Goal: Download file/media

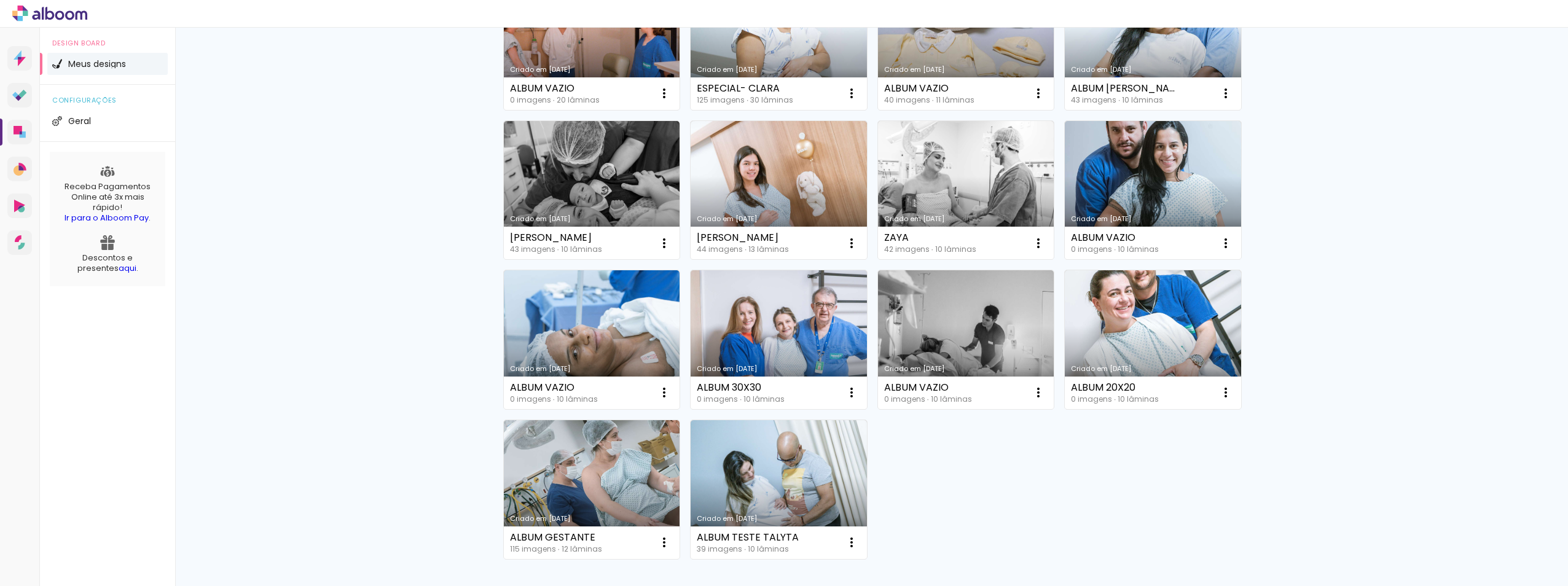
scroll to position [573, 0]
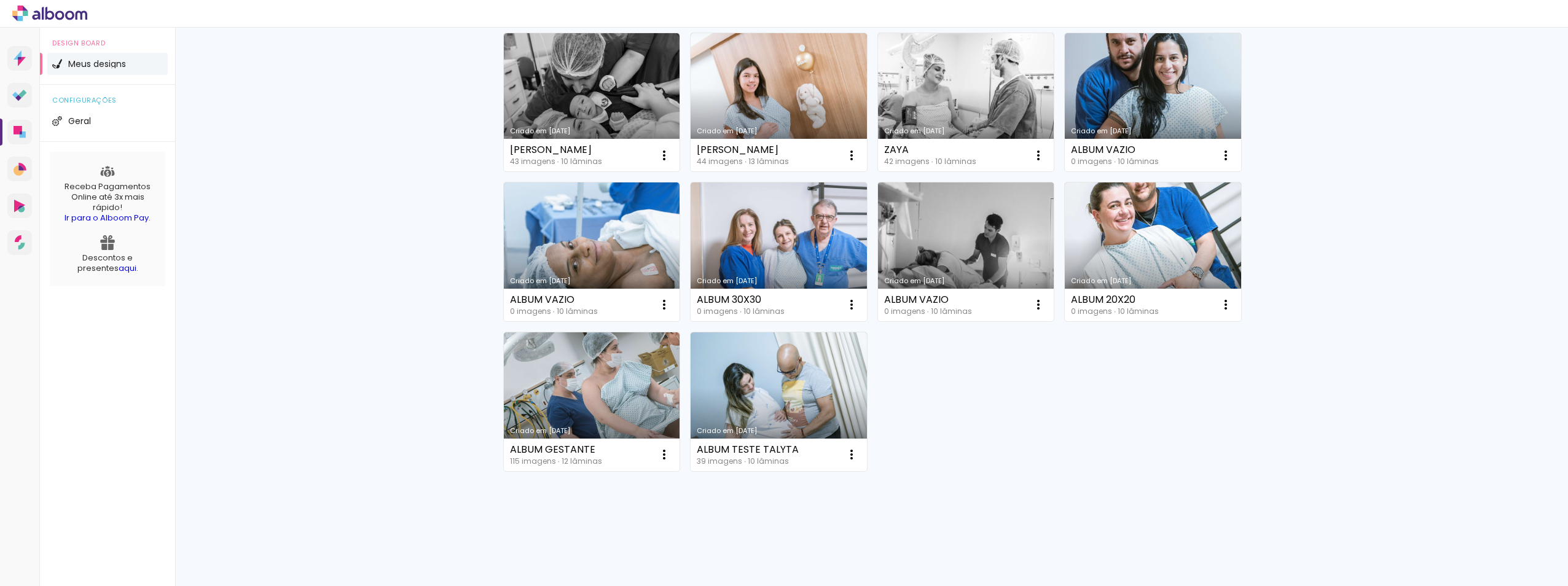
click at [961, 262] on link "Criado em [DATE]" at bounding box center [965, 252] width 176 height 139
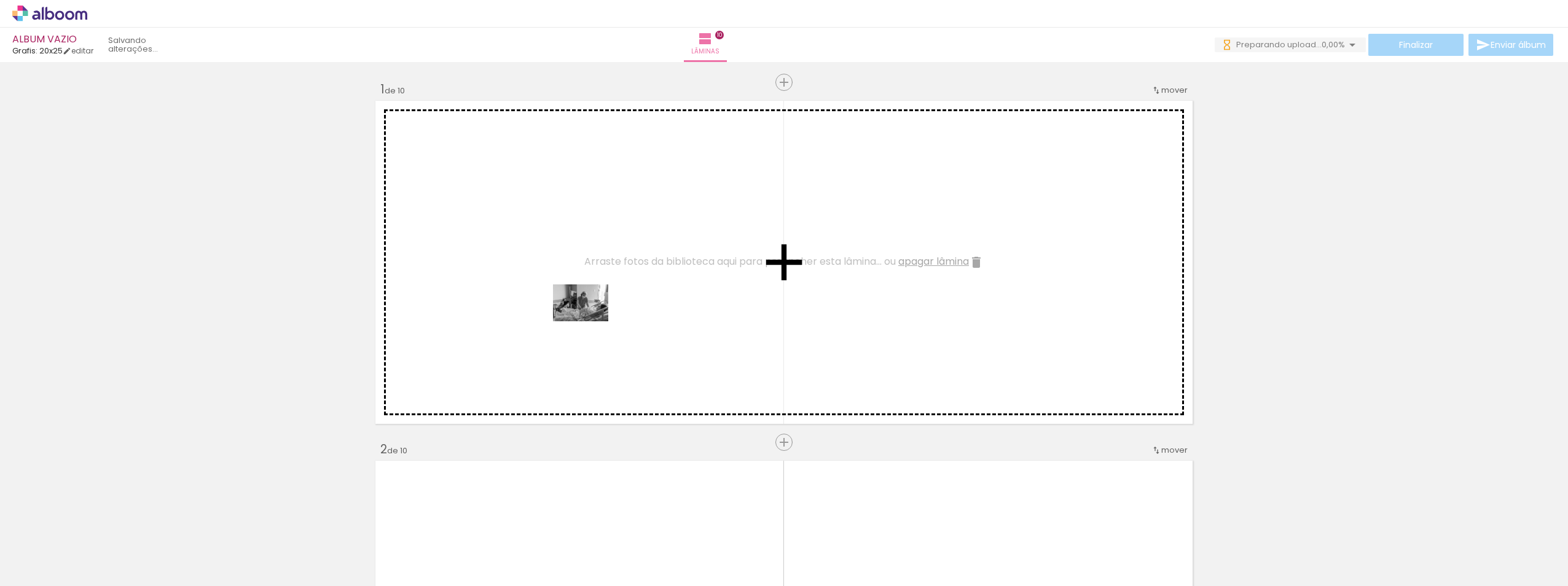
drag, startPoint x: 136, startPoint y: 552, endPoint x: 163, endPoint y: 557, distance: 27.5
click at [591, 320] on quentale-workspace at bounding box center [784, 293] width 1568 height 586
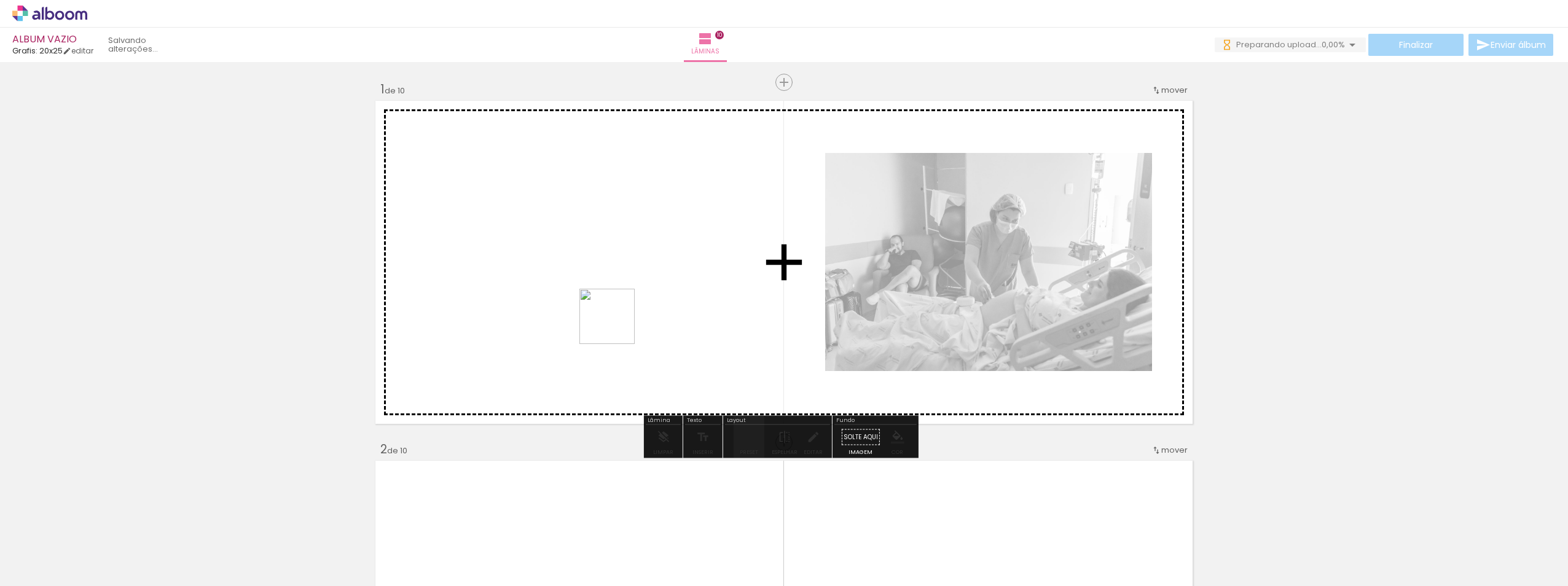
click at [616, 326] on quentale-workspace at bounding box center [784, 293] width 1568 height 586
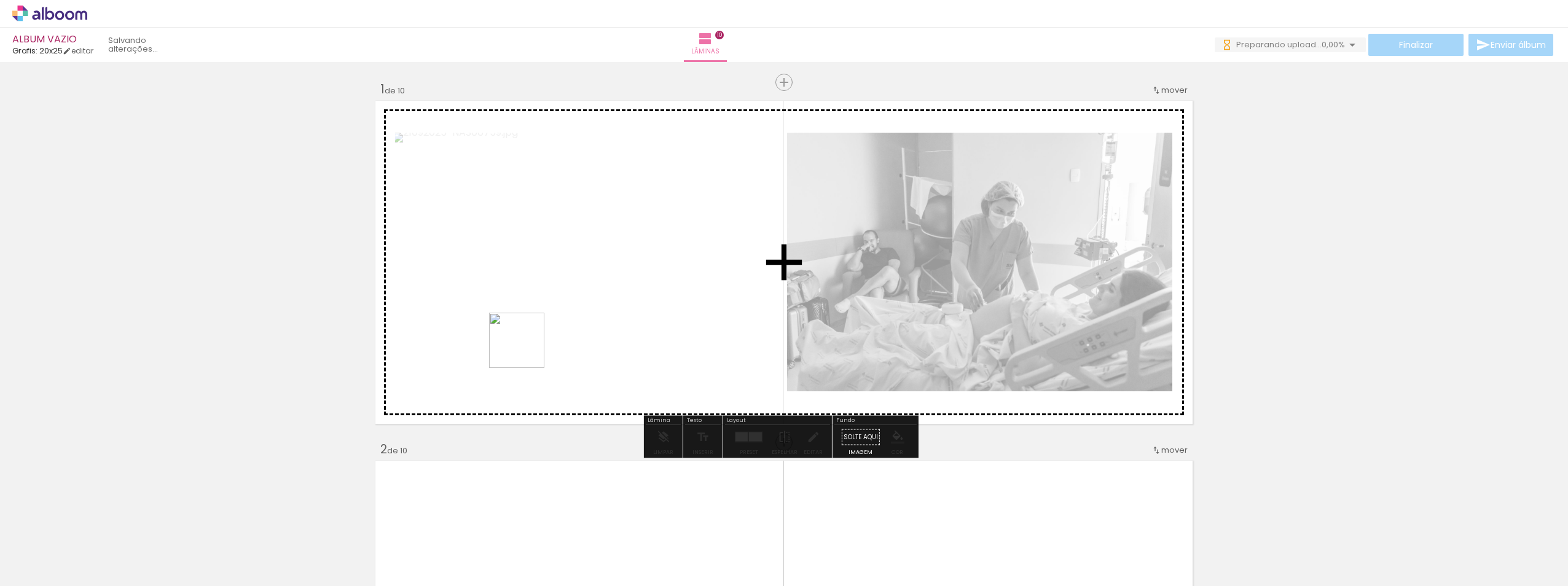
drag, startPoint x: 263, startPoint y: 549, endPoint x: 297, endPoint y: 552, distance: 34.1
click at [559, 316] on quentale-workspace at bounding box center [784, 293] width 1568 height 586
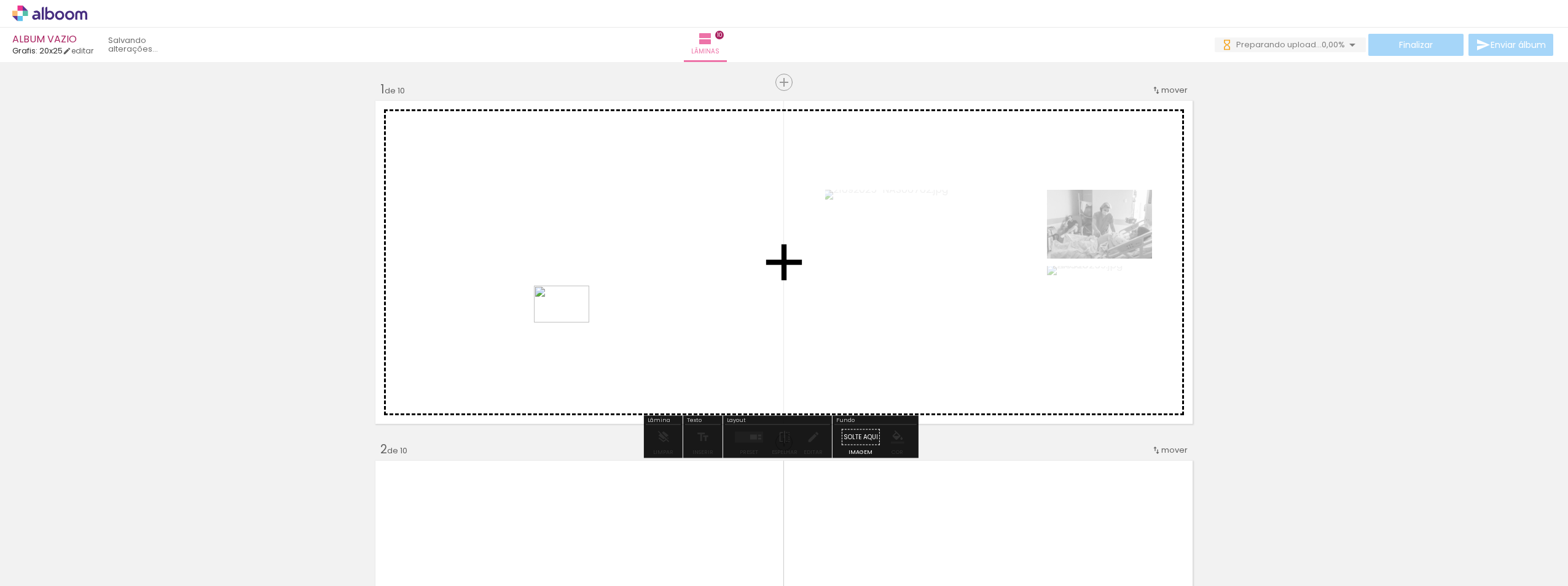
click at [571, 323] on quentale-workspace at bounding box center [784, 293] width 1568 height 586
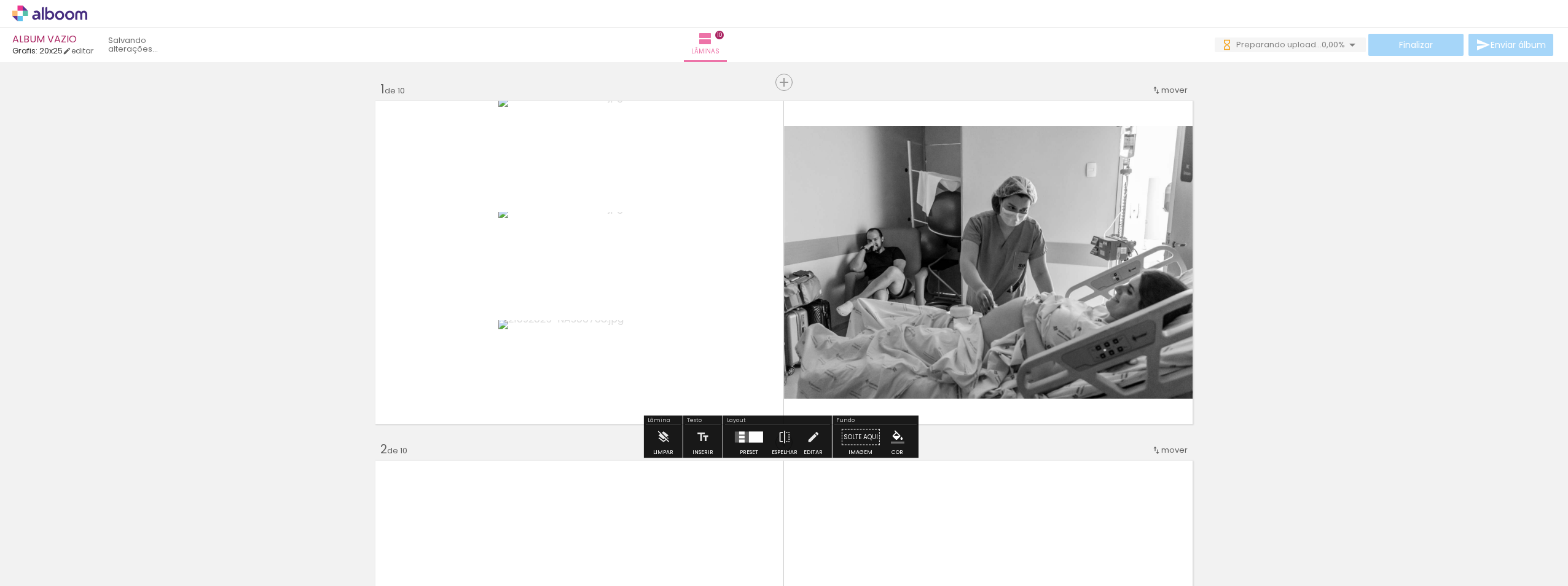
click at [749, 444] on div at bounding box center [749, 437] width 33 height 24
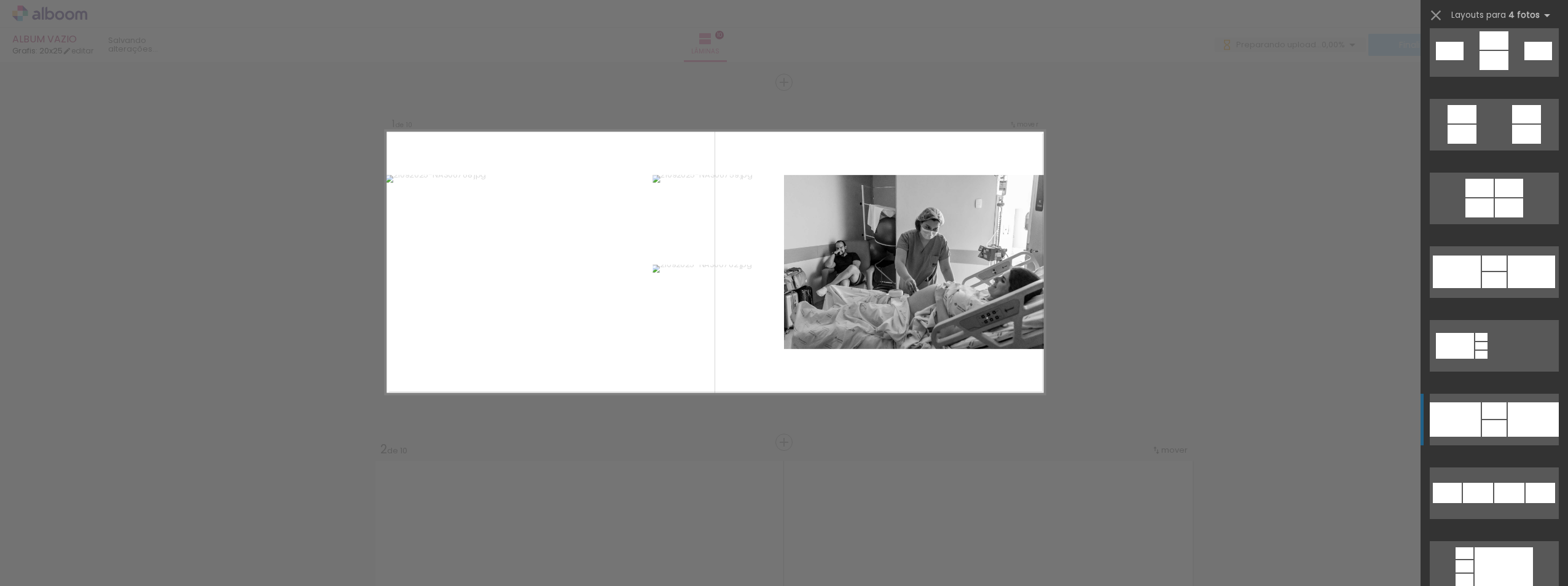
click at [1500, 422] on div at bounding box center [1493, 428] width 24 height 17
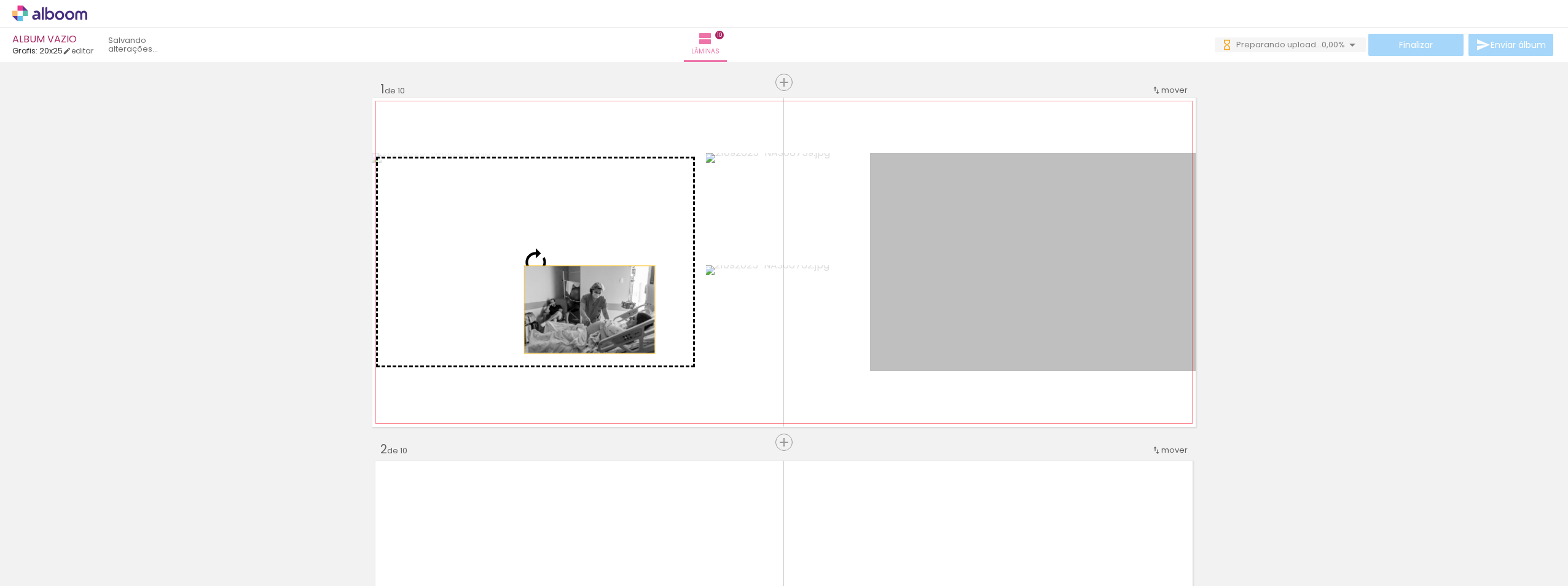
drag, startPoint x: 998, startPoint y: 303, endPoint x: 585, endPoint y: 309, distance: 413.0
click at [0, 0] on slot at bounding box center [0, 0] width 0 height 0
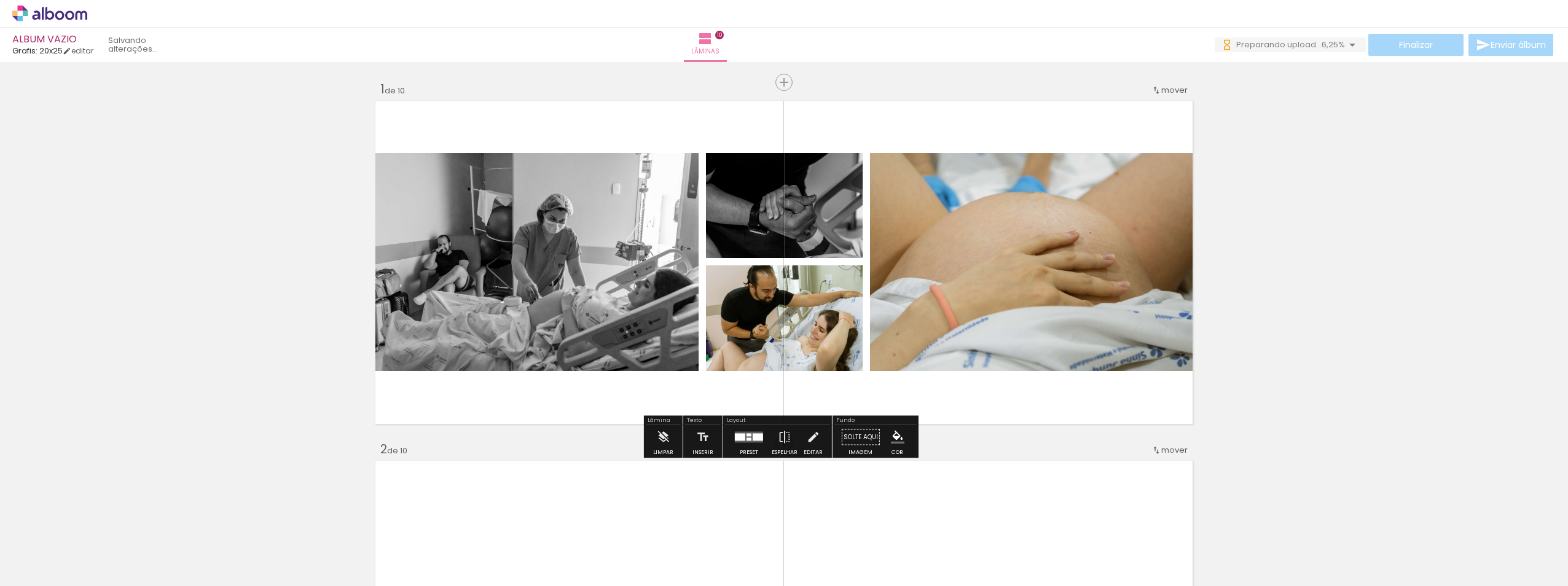
drag, startPoint x: 818, startPoint y: 340, endPoint x: 1011, endPoint y: 289, distance: 199.6
click at [0, 0] on slot at bounding box center [0, 0] width 0 height 0
drag, startPoint x: 784, startPoint y: 328, endPoint x: 974, endPoint y: 304, distance: 191.5
click at [0, 0] on slot at bounding box center [0, 0] width 0 height 0
click at [974, 304] on quentale-photo at bounding box center [1032, 262] width 326 height 218
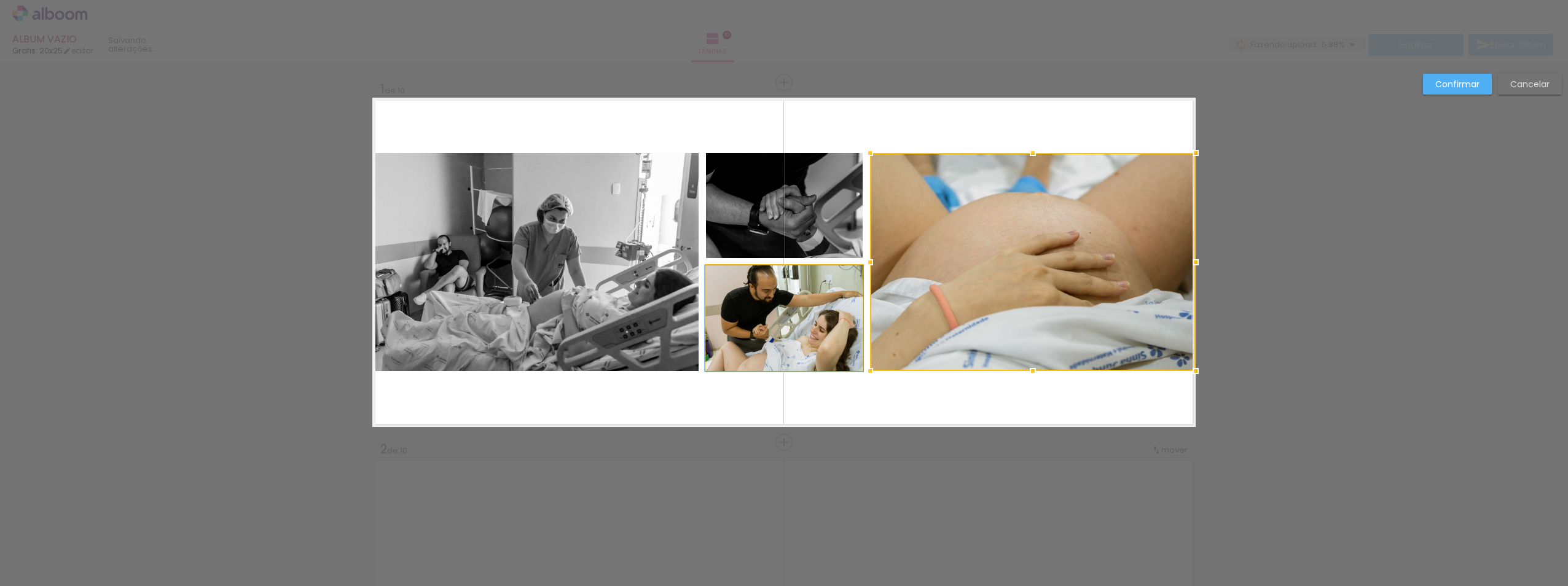
click at [803, 315] on quentale-photo at bounding box center [784, 318] width 157 height 106
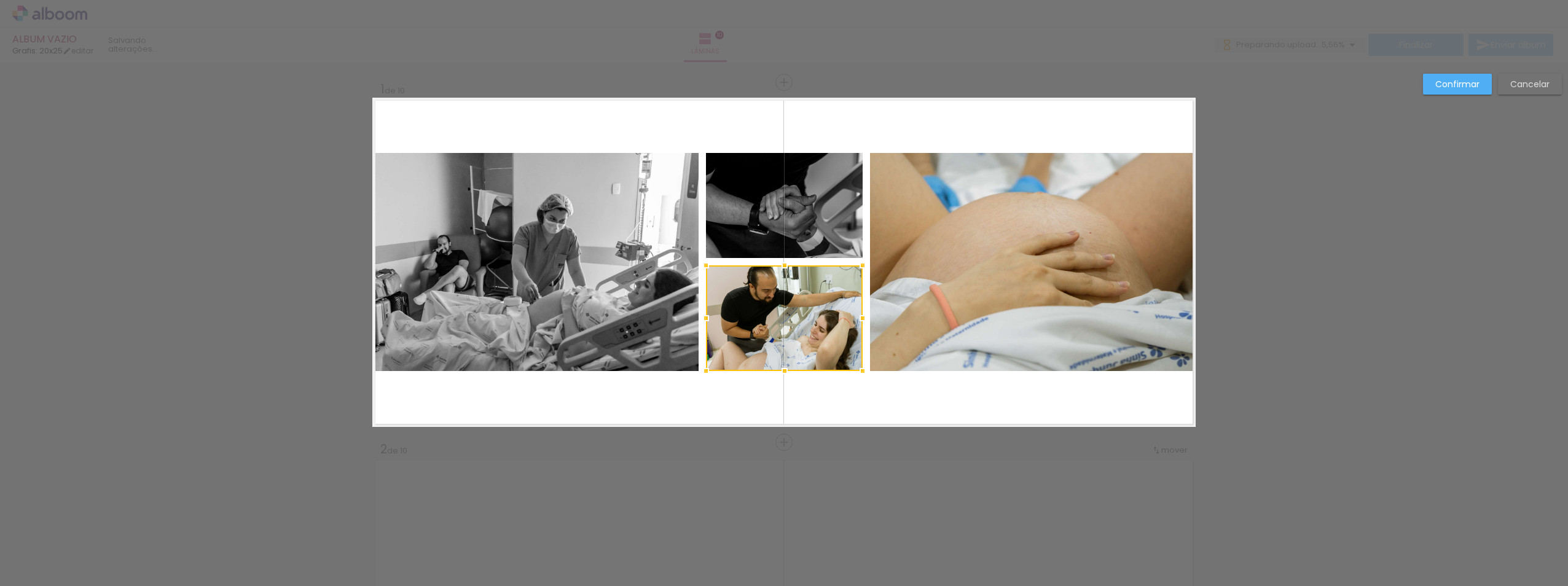
click at [0, 0] on slot "Confirmar" at bounding box center [0, 0] width 0 height 0
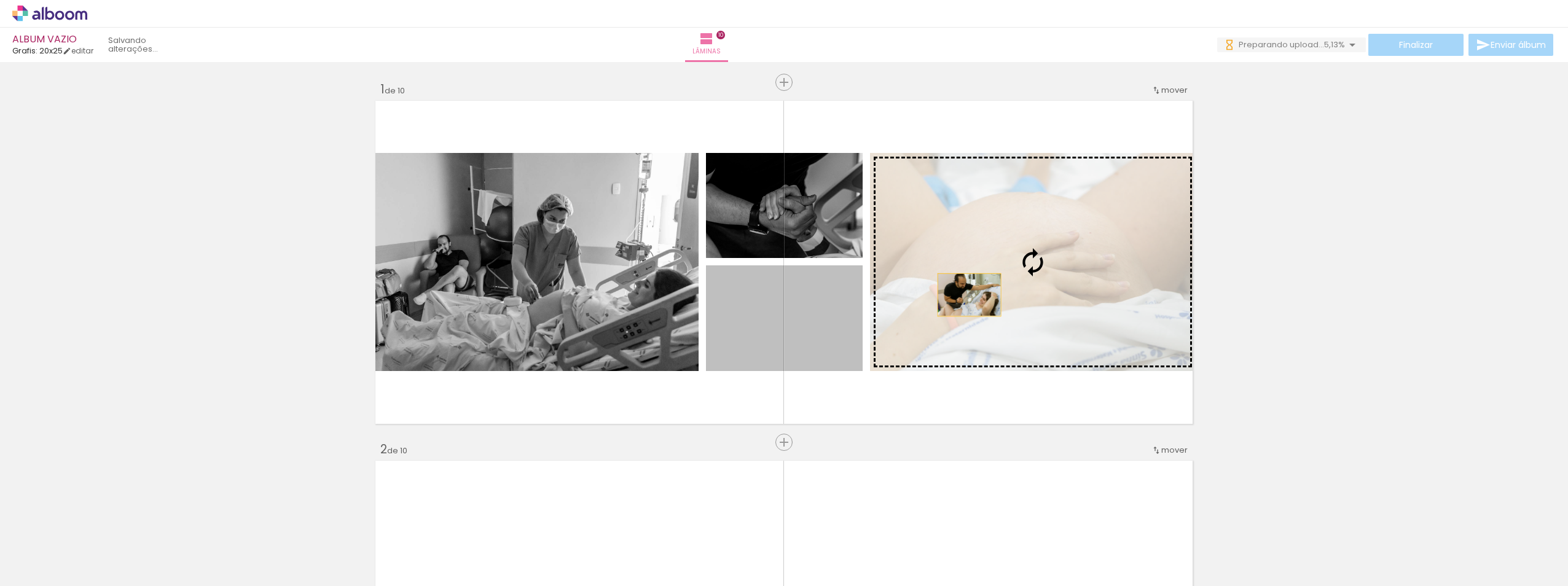
drag, startPoint x: 834, startPoint y: 330, endPoint x: 964, endPoint y: 295, distance: 134.6
click at [0, 0] on slot at bounding box center [0, 0] width 0 height 0
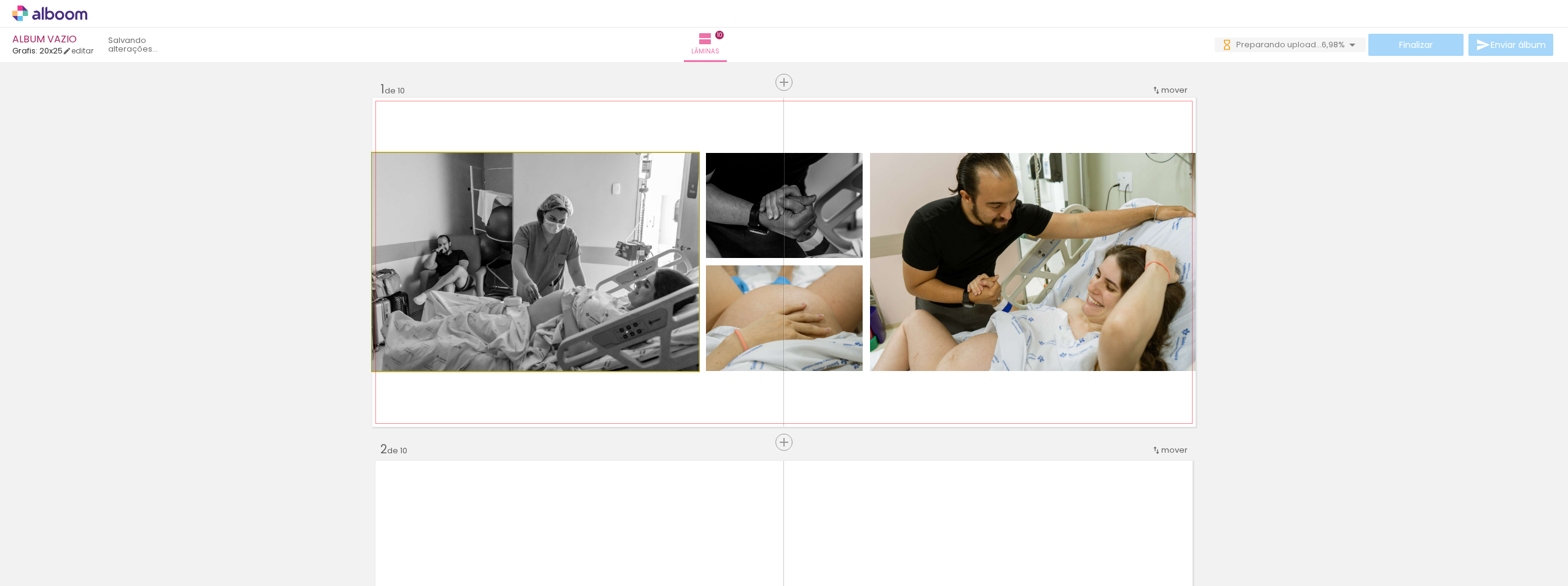
click at [582, 293] on quentale-photo at bounding box center [535, 262] width 326 height 218
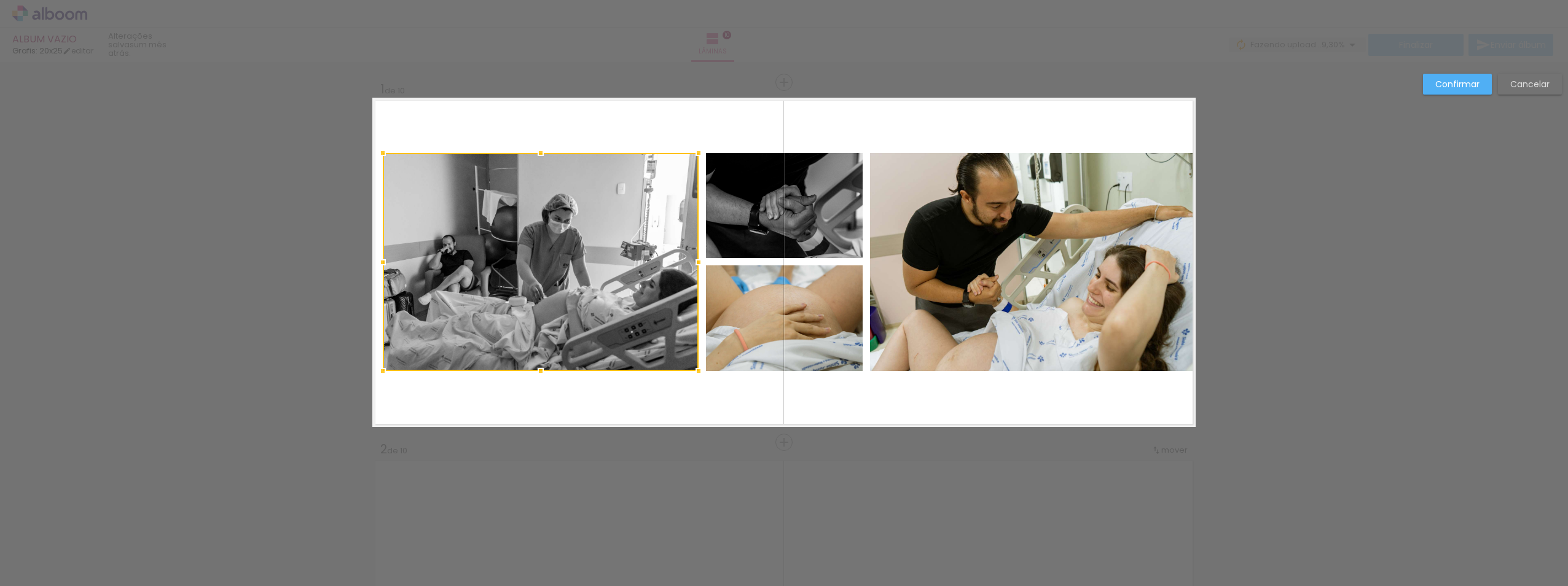
drag, startPoint x: 373, startPoint y: 262, endPoint x: 384, endPoint y: 260, distance: 11.2
click at [384, 260] on div at bounding box center [382, 262] width 24 height 24
click at [1039, 257] on quentale-photo at bounding box center [1032, 262] width 326 height 218
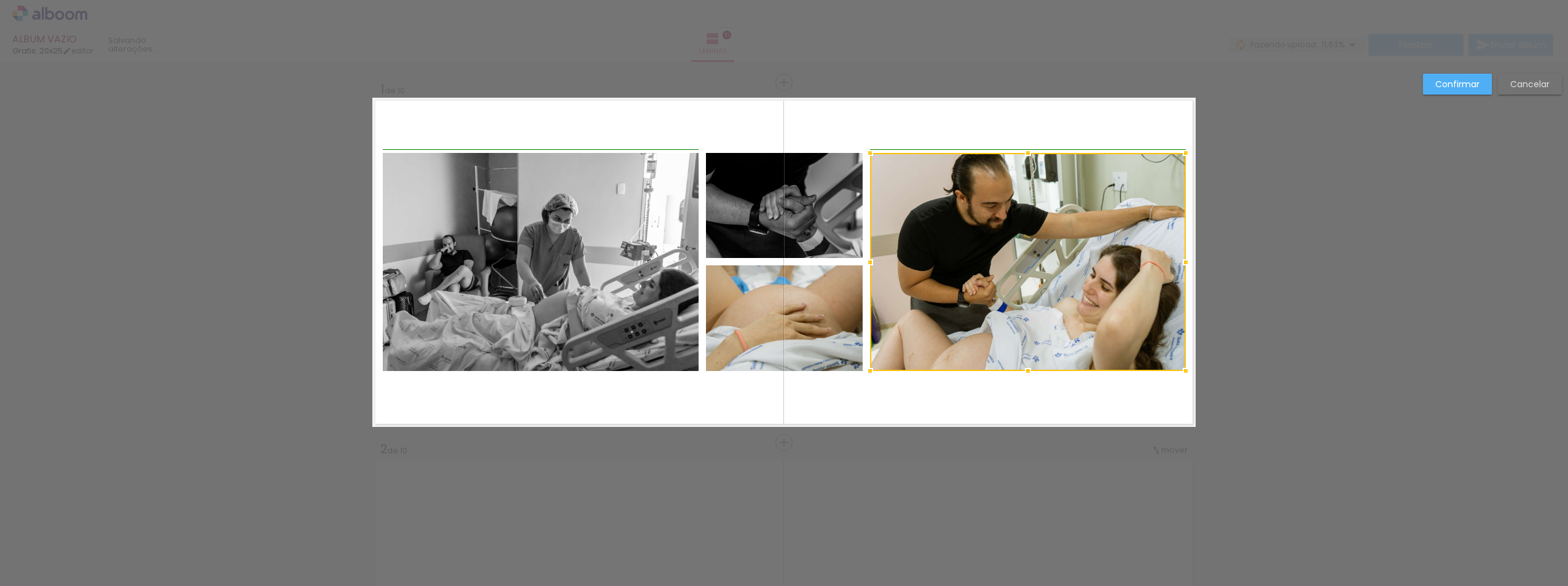
drag, startPoint x: 1193, startPoint y: 259, endPoint x: 1187, endPoint y: 258, distance: 6.1
click at [1187, 258] on div at bounding box center [1185, 262] width 24 height 24
click at [1458, 90] on paper-button "Confirmar" at bounding box center [1457, 83] width 69 height 21
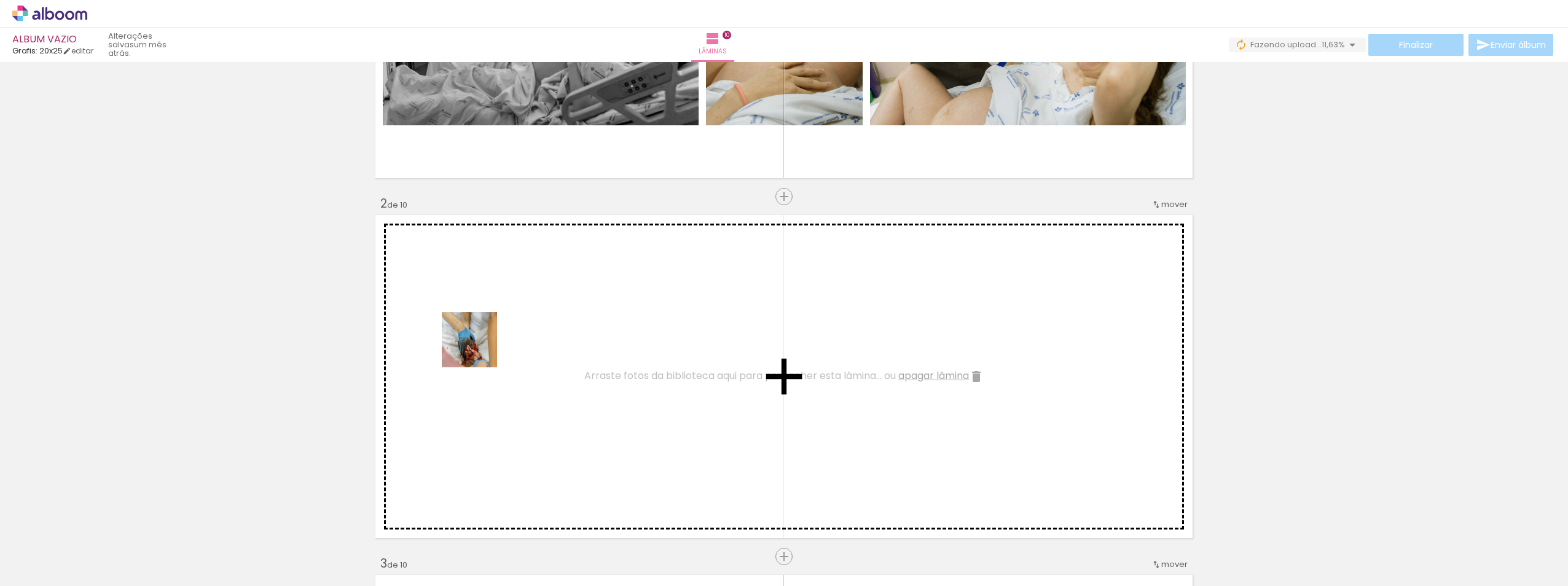
drag, startPoint x: 390, startPoint y: 558, endPoint x: 478, endPoint y: 349, distance: 226.8
click at [478, 349] on quentale-workspace at bounding box center [784, 293] width 1568 height 586
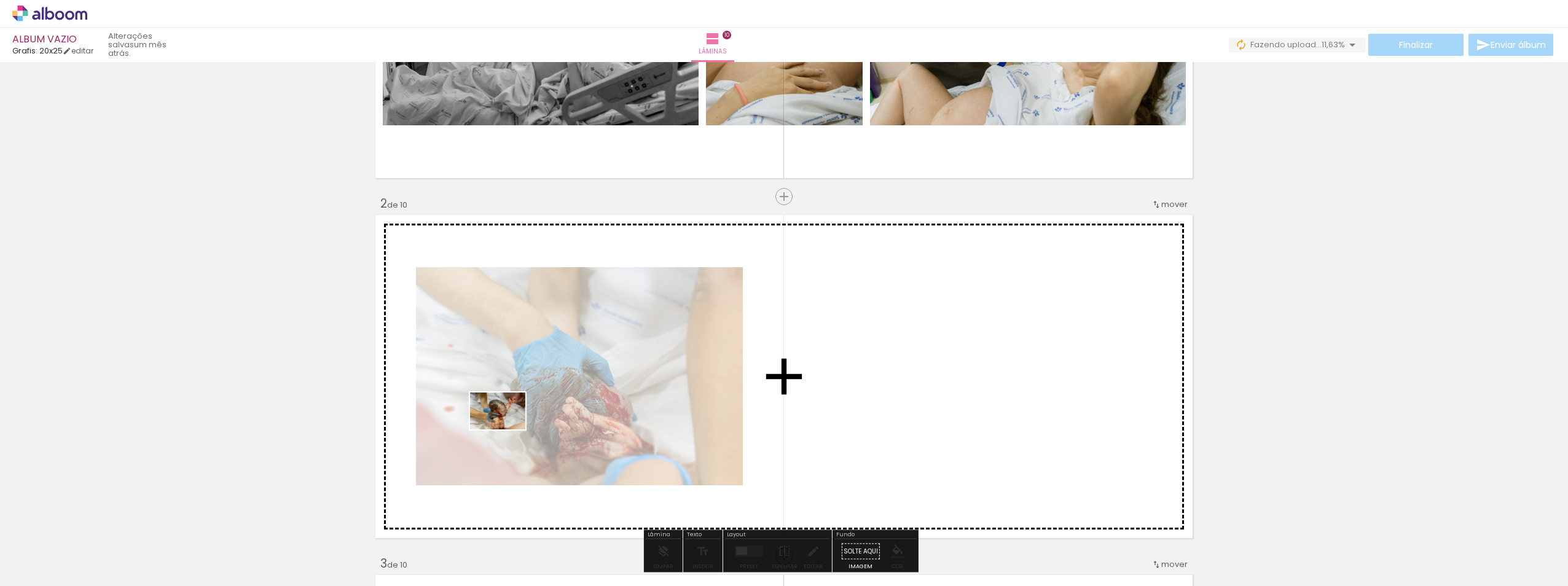
drag, startPoint x: 486, startPoint y: 526, endPoint x: 507, endPoint y: 429, distance: 99.2
click at [507, 429] on quentale-workspace at bounding box center [784, 293] width 1568 height 586
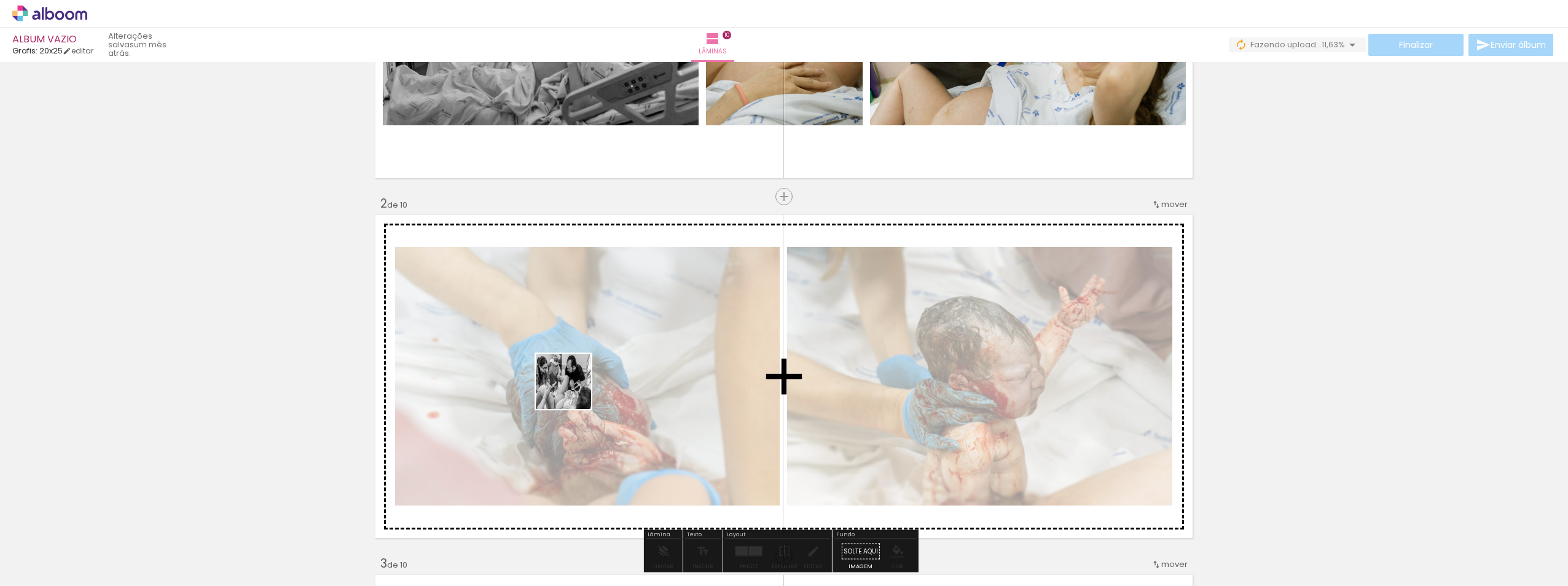
drag, startPoint x: 549, startPoint y: 554, endPoint x: 573, endPoint y: 390, distance: 165.7
click at [573, 390] on quentale-workspace at bounding box center [784, 293] width 1568 height 586
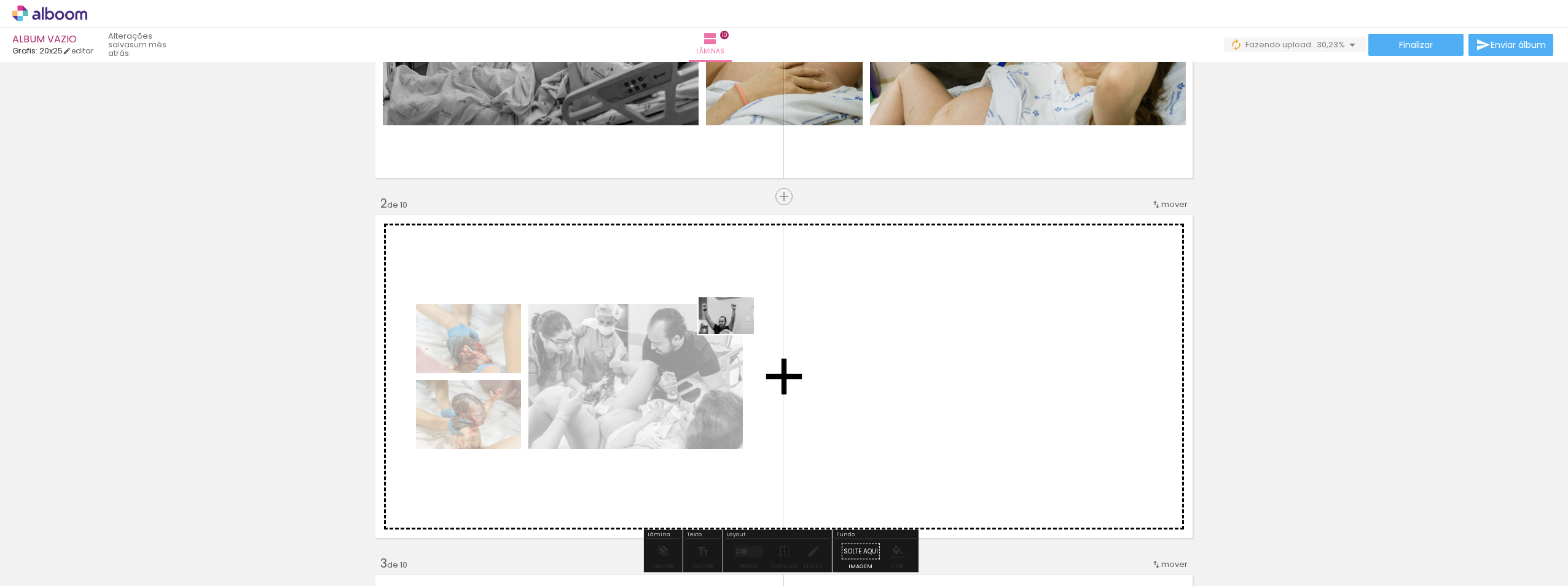
drag, startPoint x: 611, startPoint y: 554, endPoint x: 735, endPoint y: 334, distance: 252.5
click at [735, 334] on quentale-workspace at bounding box center [784, 293] width 1568 height 586
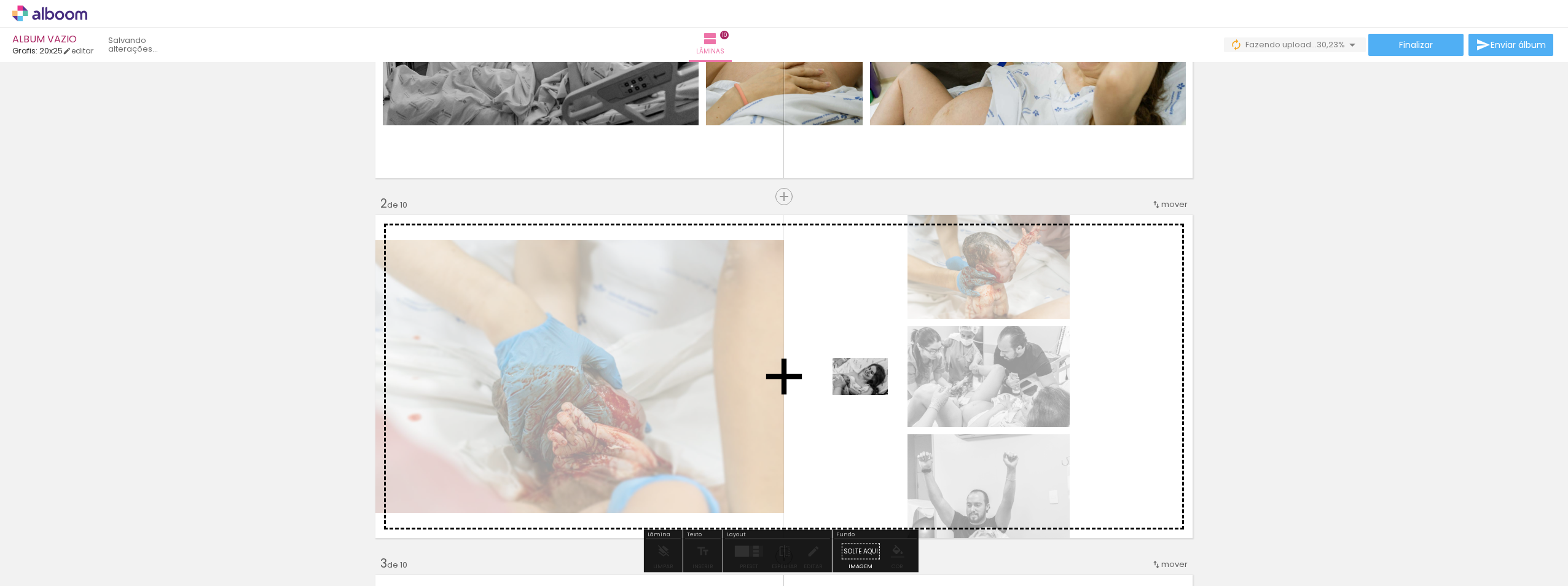
drag, startPoint x: 677, startPoint y: 560, endPoint x: 869, endPoint y: 395, distance: 253.2
click at [869, 395] on quentale-workspace at bounding box center [784, 293] width 1568 height 586
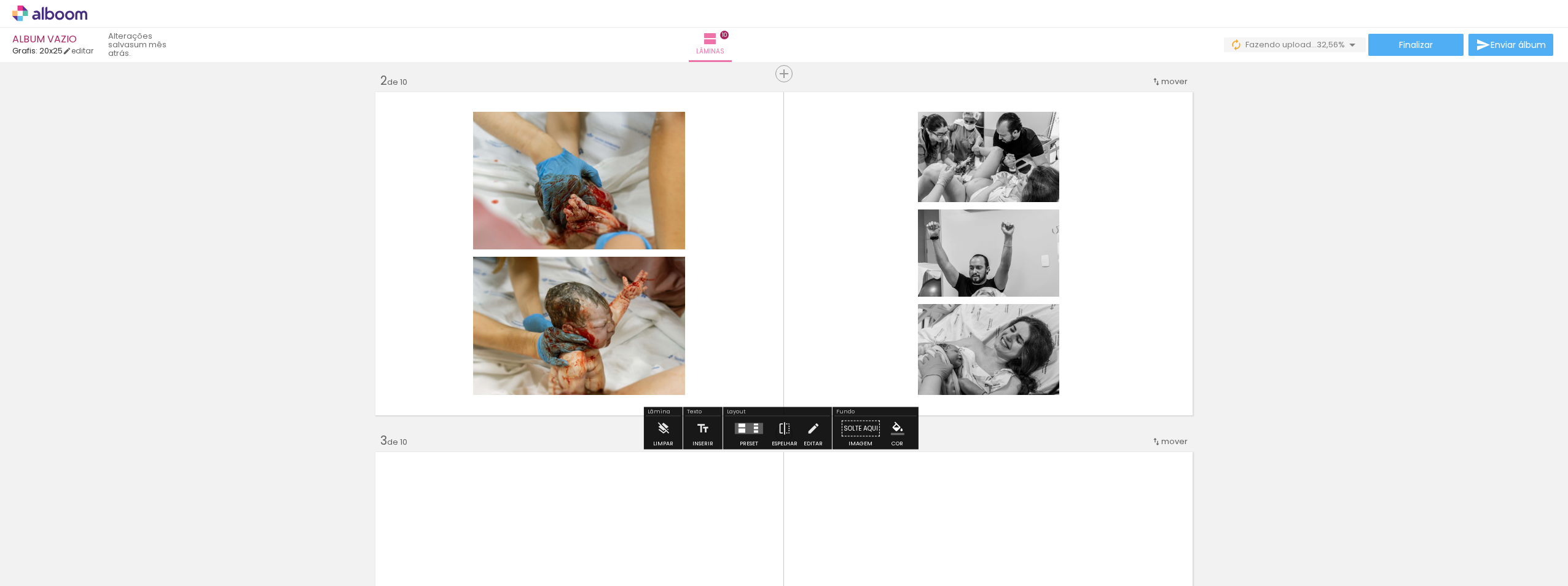
click at [755, 433] on quentale-layouter at bounding box center [749, 428] width 28 height 11
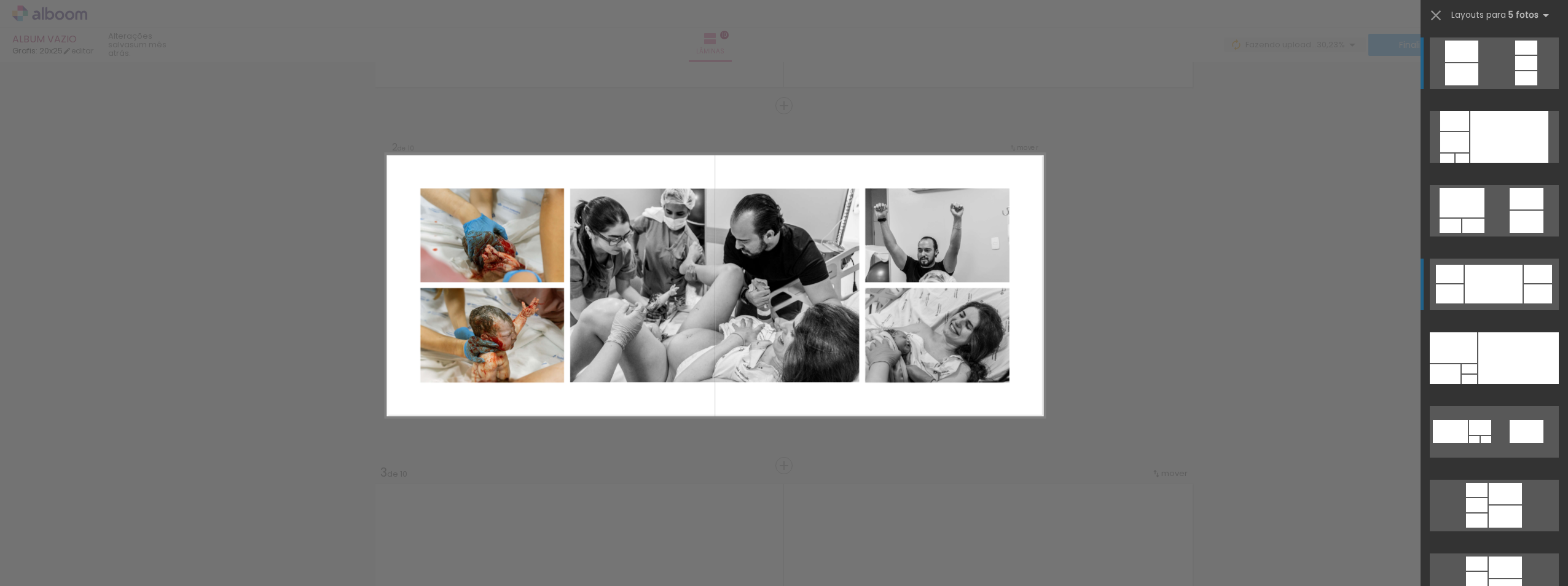
click at [1498, 288] on div at bounding box center [1493, 284] width 58 height 38
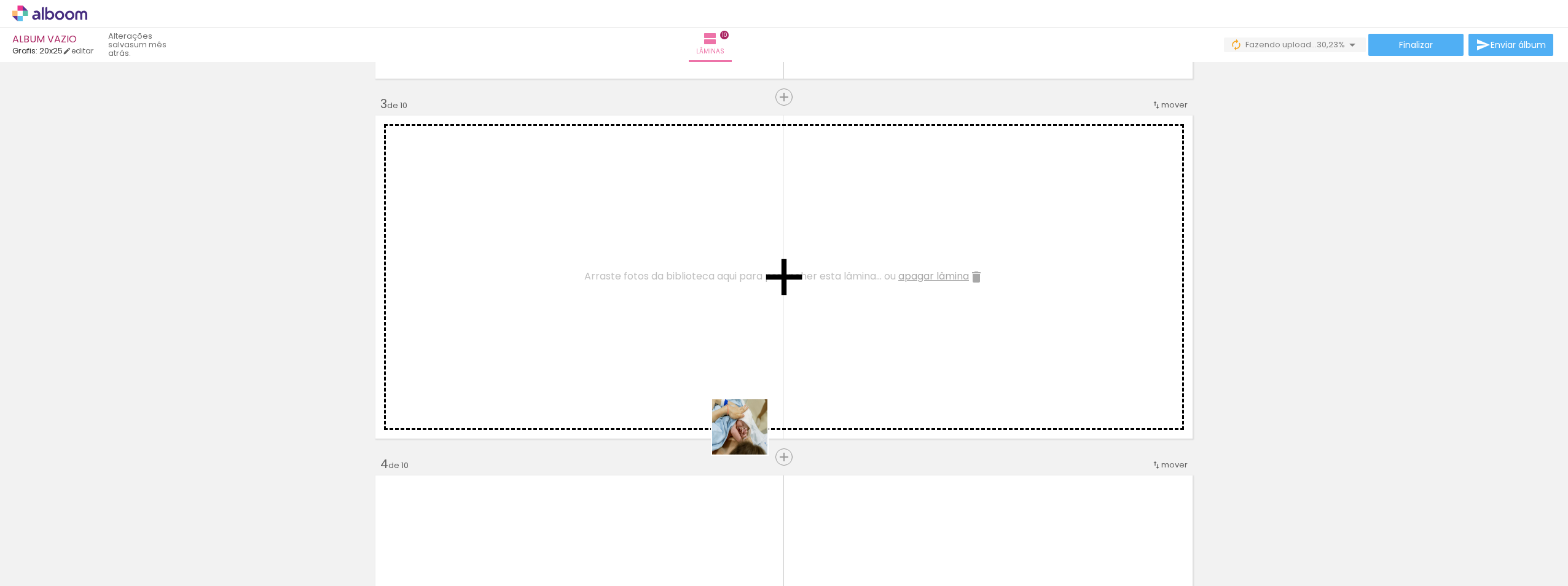
drag, startPoint x: 749, startPoint y: 556, endPoint x: 721, endPoint y: 318, distance: 239.6
click at [721, 318] on quentale-workspace at bounding box center [784, 293] width 1568 height 586
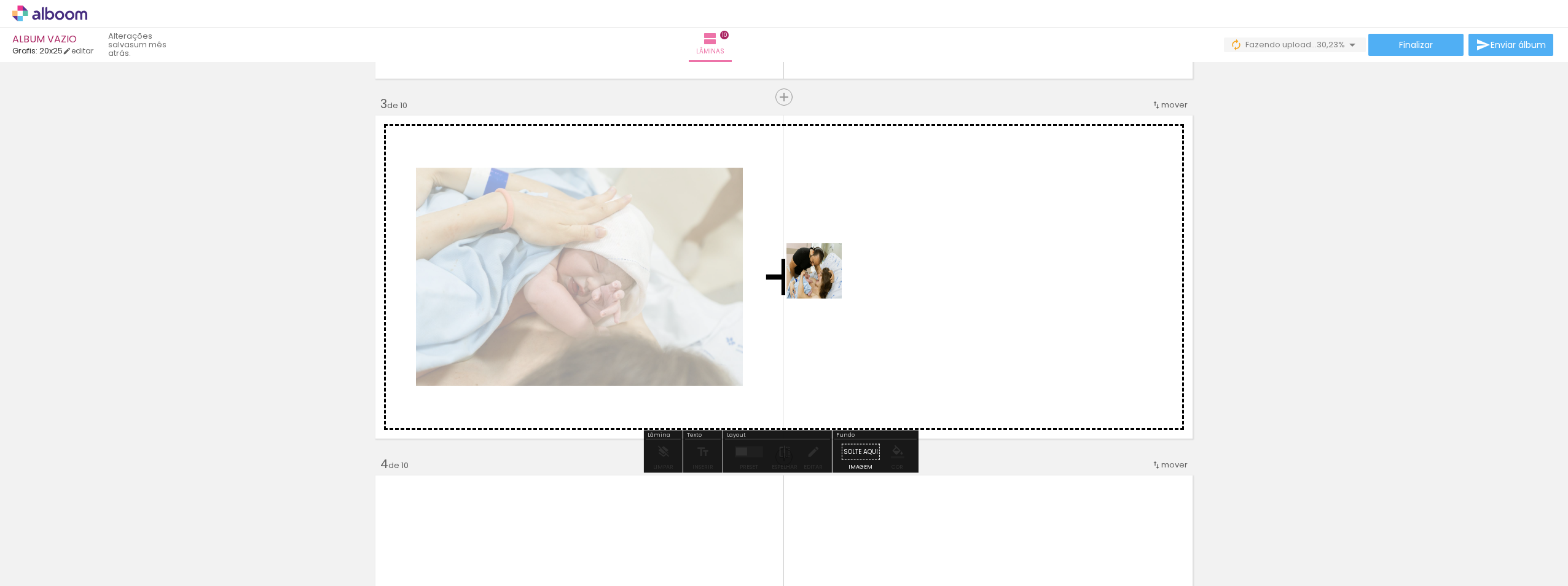
drag, startPoint x: 814, startPoint y: 552, endPoint x: 823, endPoint y: 280, distance: 272.1
click at [823, 280] on quentale-workspace at bounding box center [784, 293] width 1568 height 586
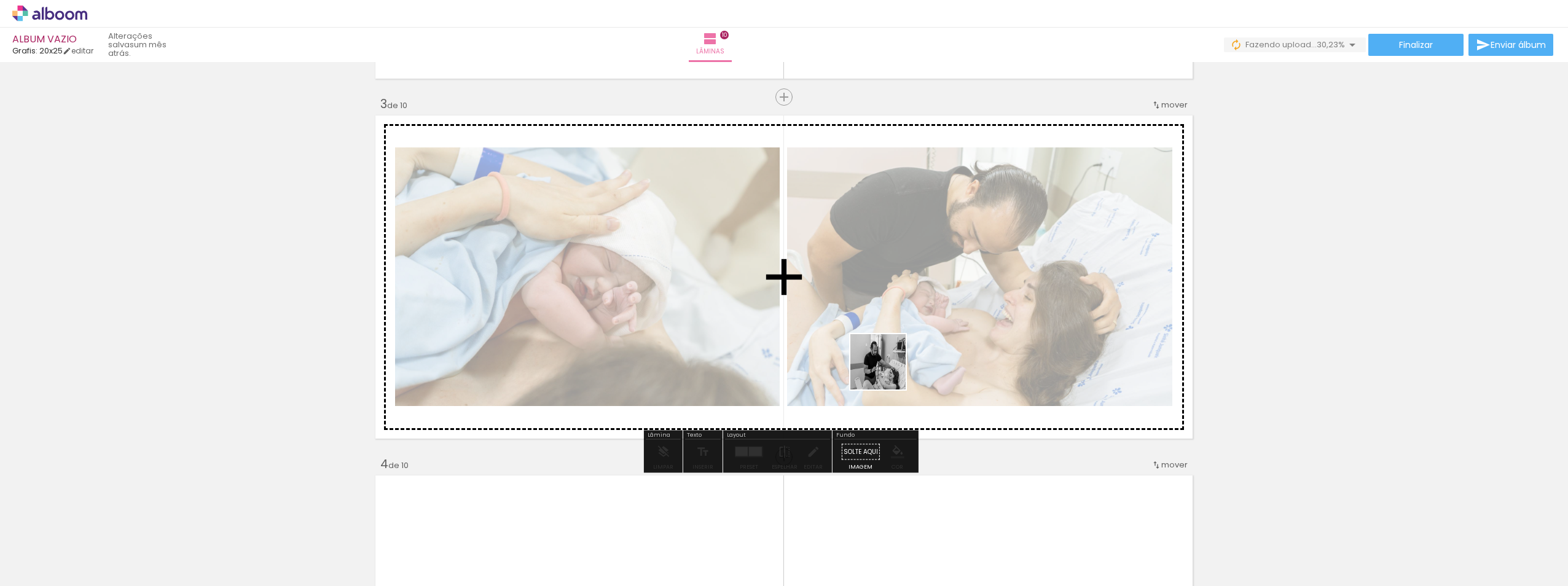
drag, startPoint x: 889, startPoint y: 556, endPoint x: 945, endPoint y: 473, distance: 100.1
click at [880, 270] on quentale-workspace at bounding box center [784, 293] width 1568 height 586
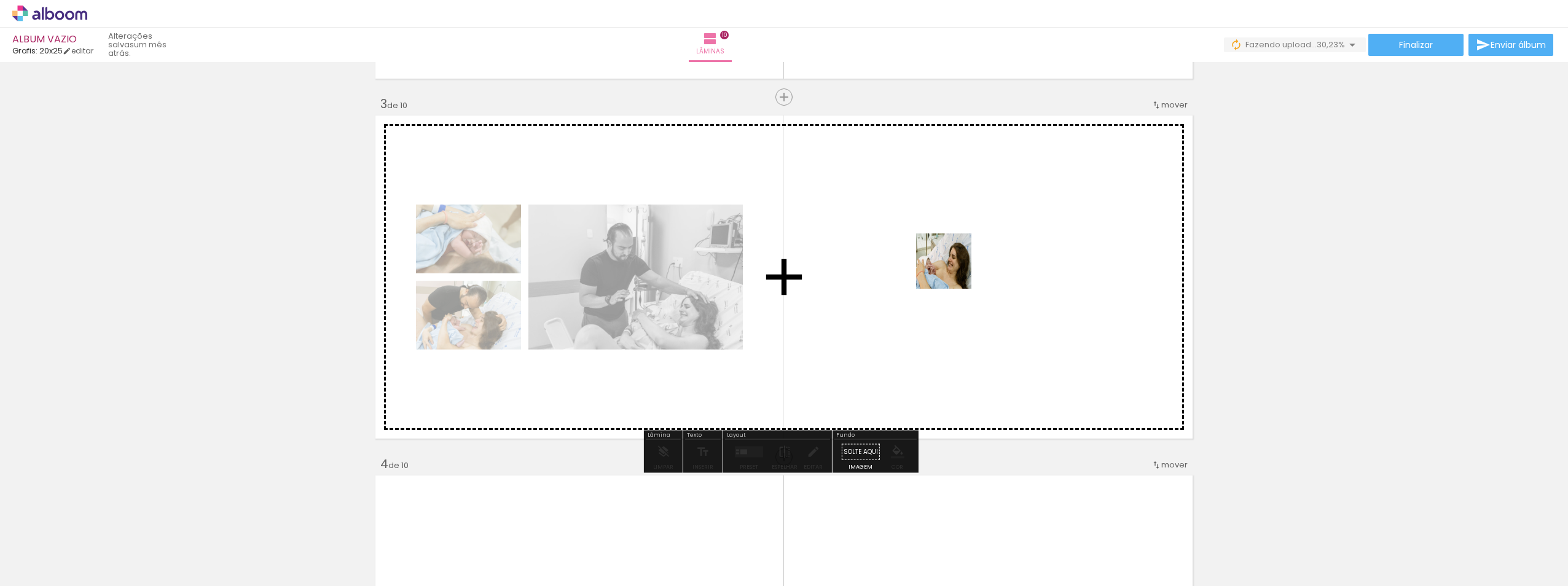
drag, startPoint x: 954, startPoint y: 555, endPoint x: 1003, endPoint y: 493, distance: 79.0
click at [953, 270] on quentale-workspace at bounding box center [784, 293] width 1568 height 586
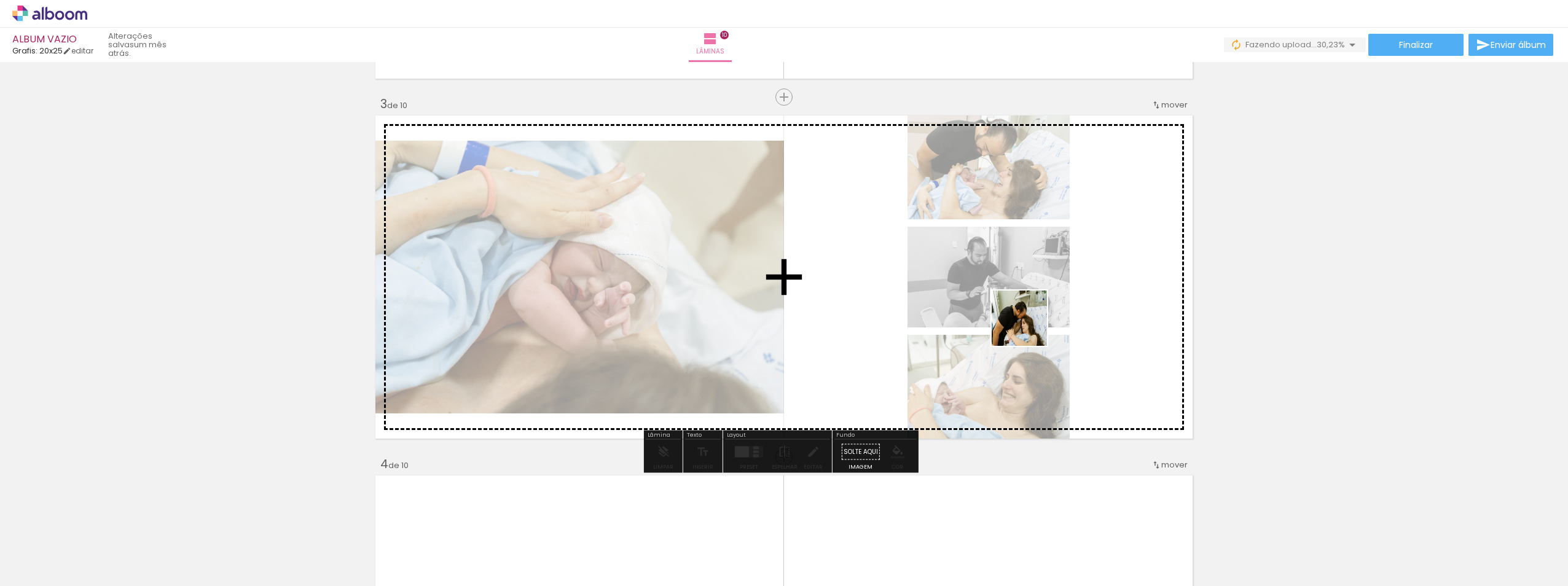
drag, startPoint x: 1032, startPoint y: 556, endPoint x: 1024, endPoint y: 318, distance: 238.1
click at [1027, 318] on quentale-workspace at bounding box center [784, 293] width 1568 height 586
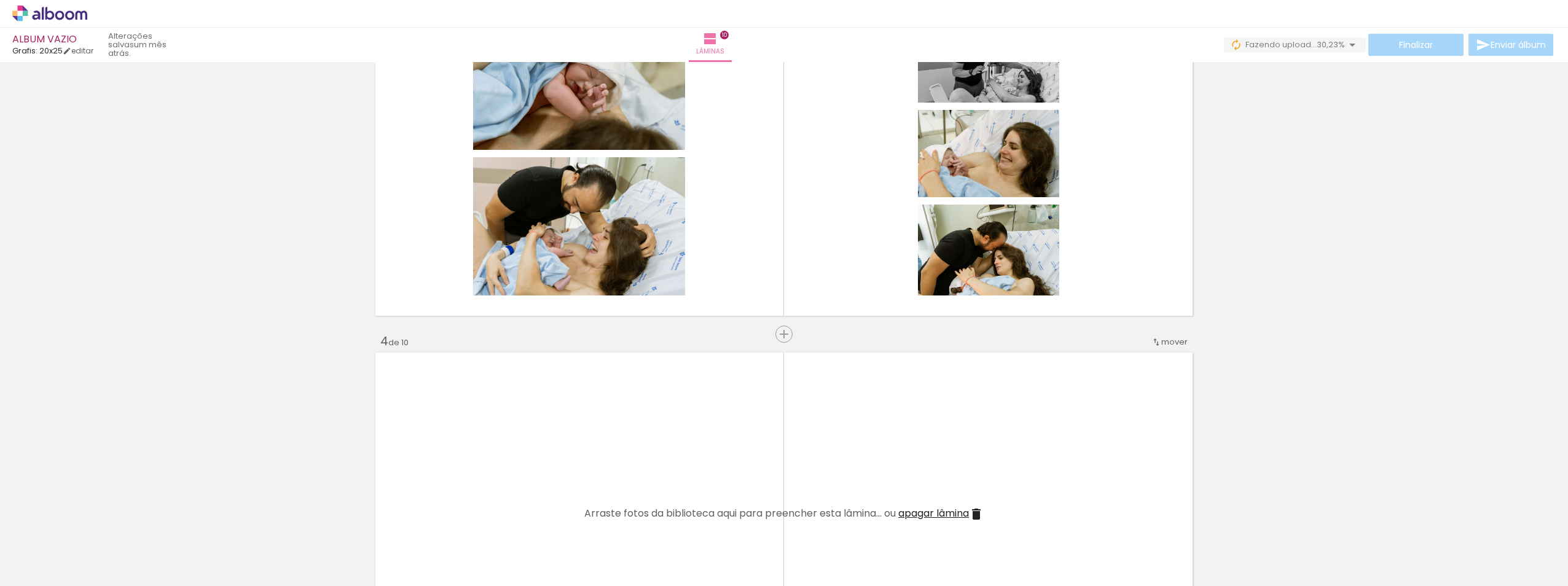
scroll to position [889, 0]
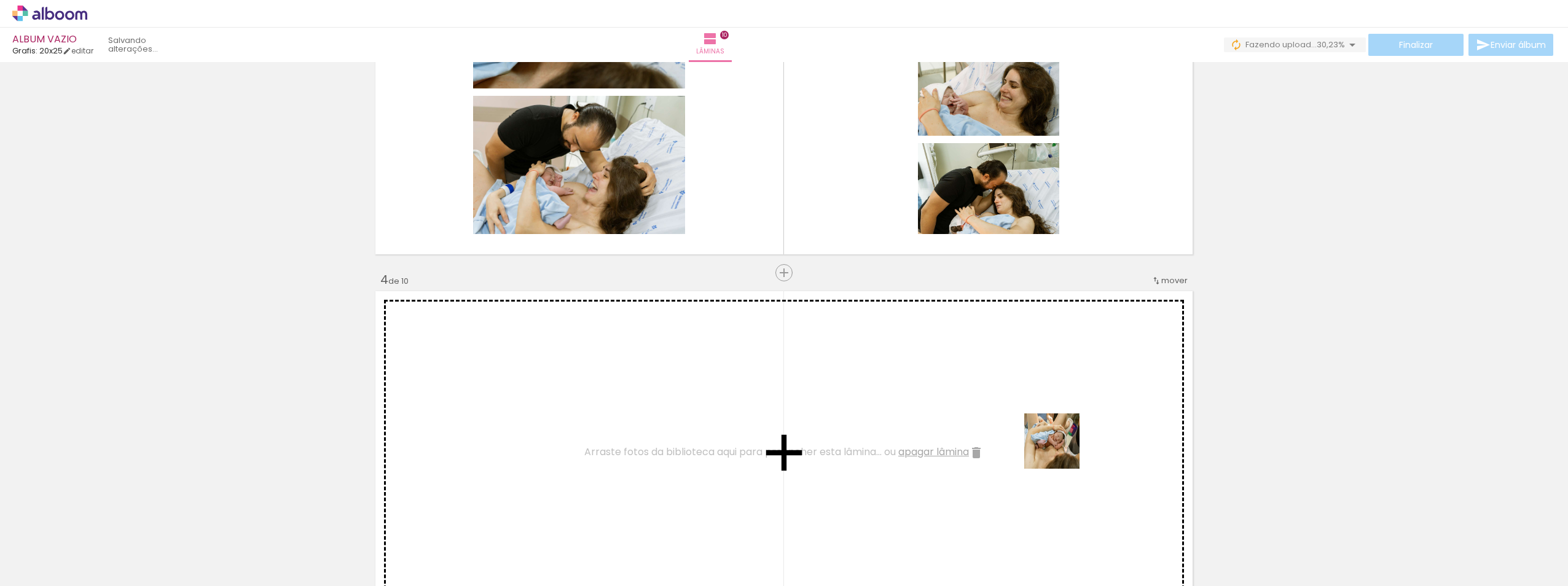
drag, startPoint x: 1079, startPoint y: 547, endPoint x: 1152, endPoint y: 555, distance: 73.4
click at [1060, 448] on quentale-workspace at bounding box center [784, 293] width 1568 height 586
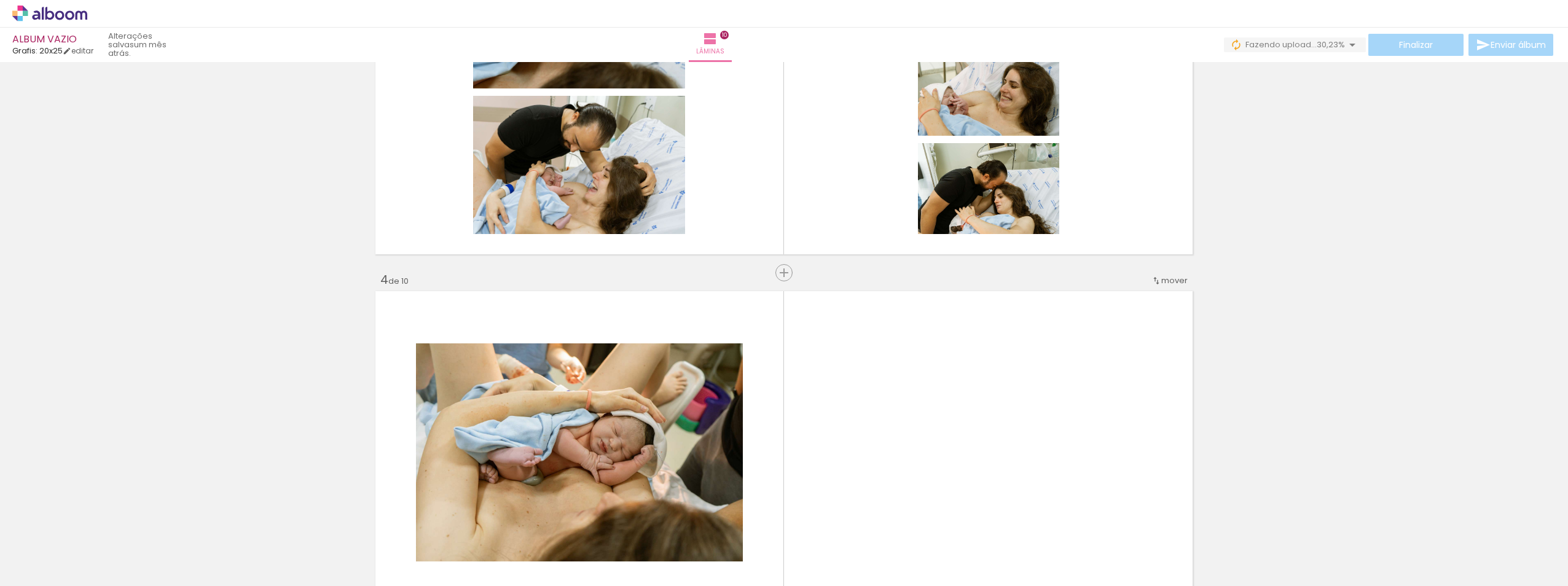
drag, startPoint x: 1163, startPoint y: 553, endPoint x: 1197, endPoint y: 536, distance: 38.0
click at [1070, 426] on quentale-workspace at bounding box center [784, 293] width 1568 height 586
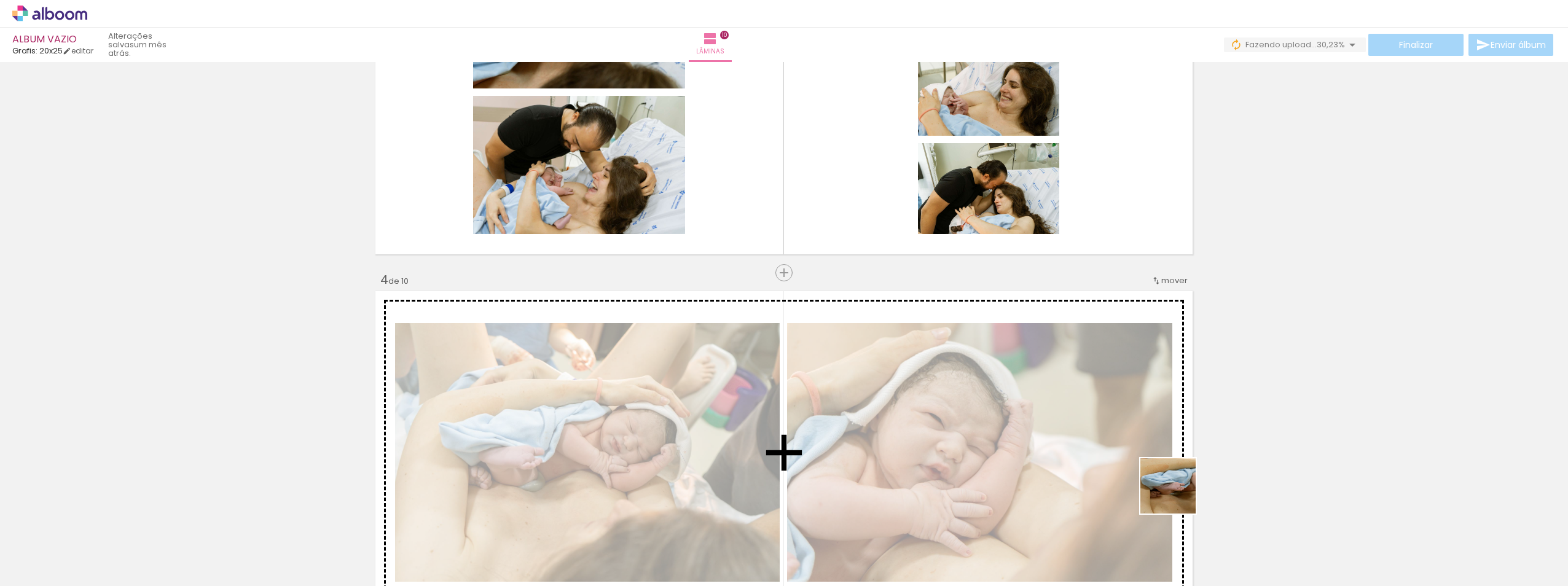
drag, startPoint x: 1232, startPoint y: 553, endPoint x: 1063, endPoint y: 410, distance: 221.4
click at [1063, 410] on quentale-workspace at bounding box center [784, 293] width 1568 height 586
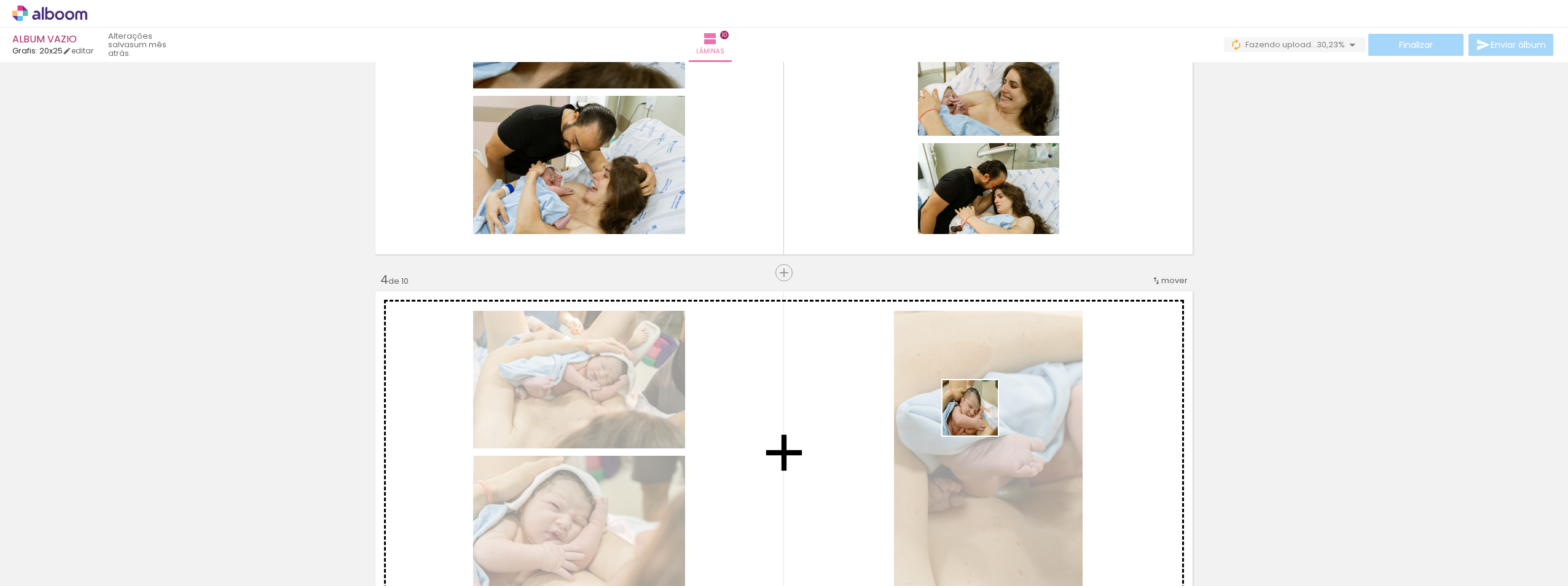
drag, startPoint x: 1297, startPoint y: 554, endPoint x: 953, endPoint y: 408, distance: 373.7
click at [953, 408] on quentale-workspace at bounding box center [784, 293] width 1568 height 586
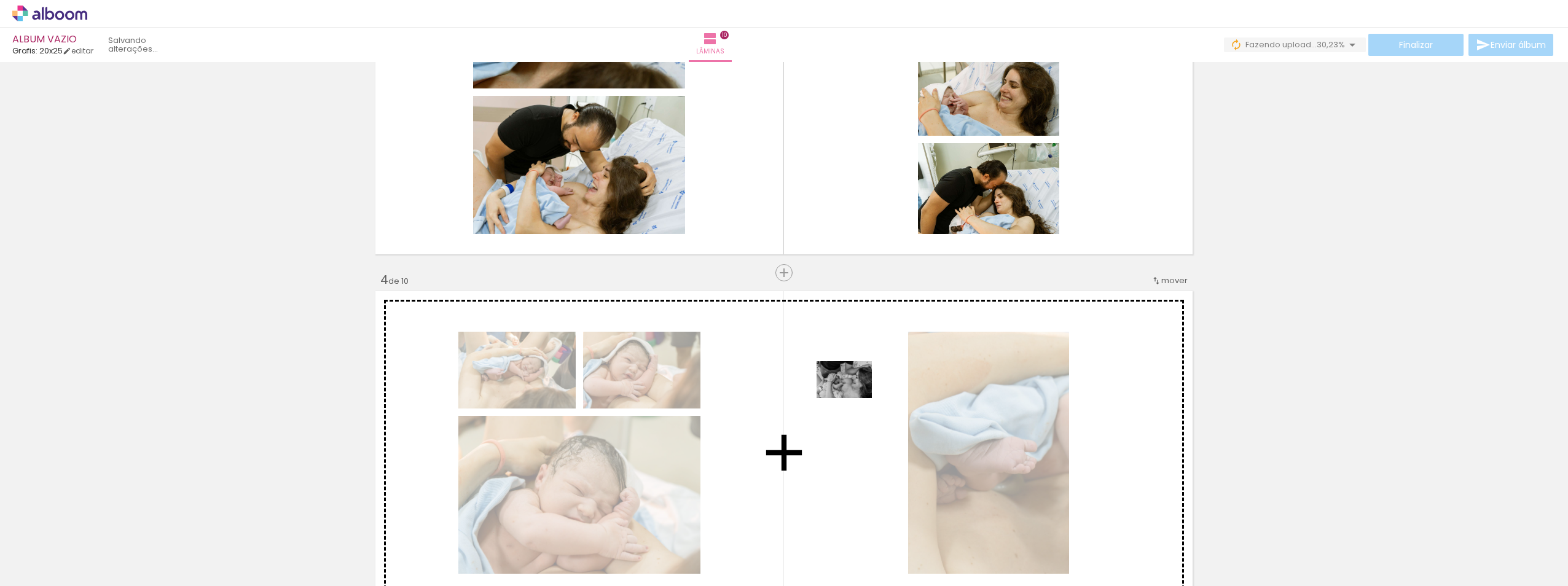
drag, startPoint x: 1388, startPoint y: 558, endPoint x: 805, endPoint y: 363, distance: 614.7
click at [849, 397] on quentale-workspace at bounding box center [784, 293] width 1568 height 586
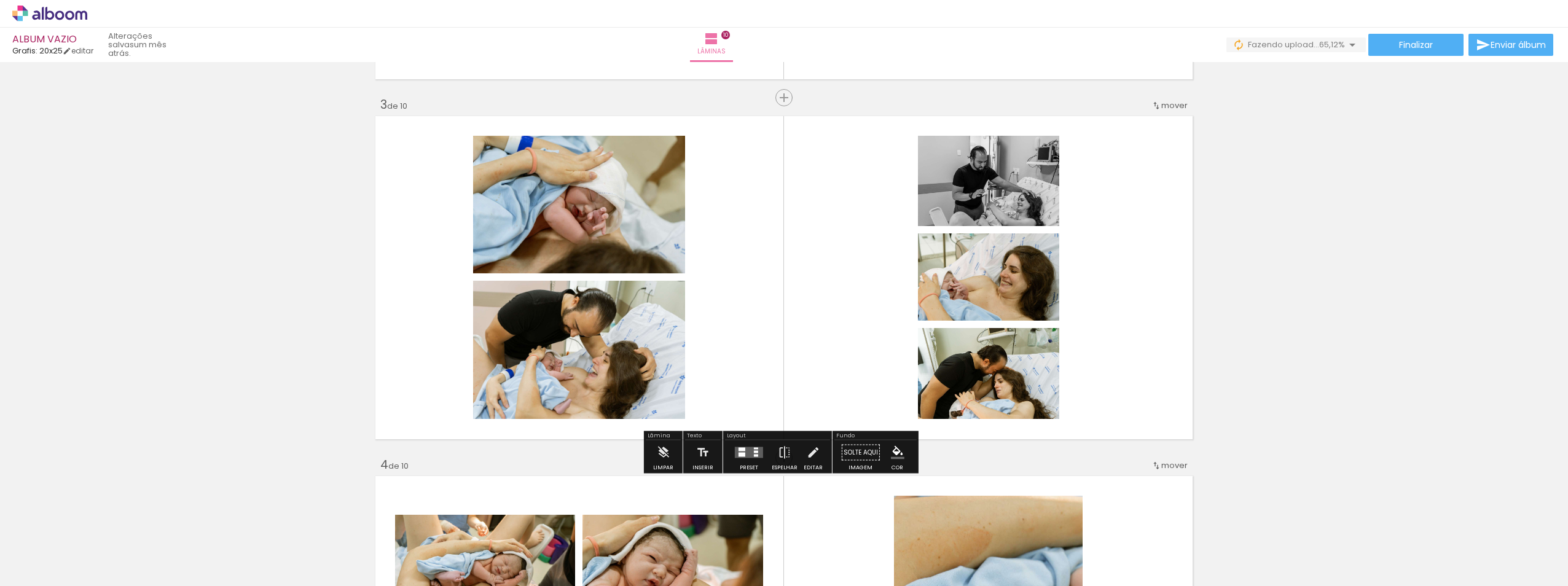
scroll to position [705, 0]
click at [747, 459] on div at bounding box center [749, 452] width 33 height 24
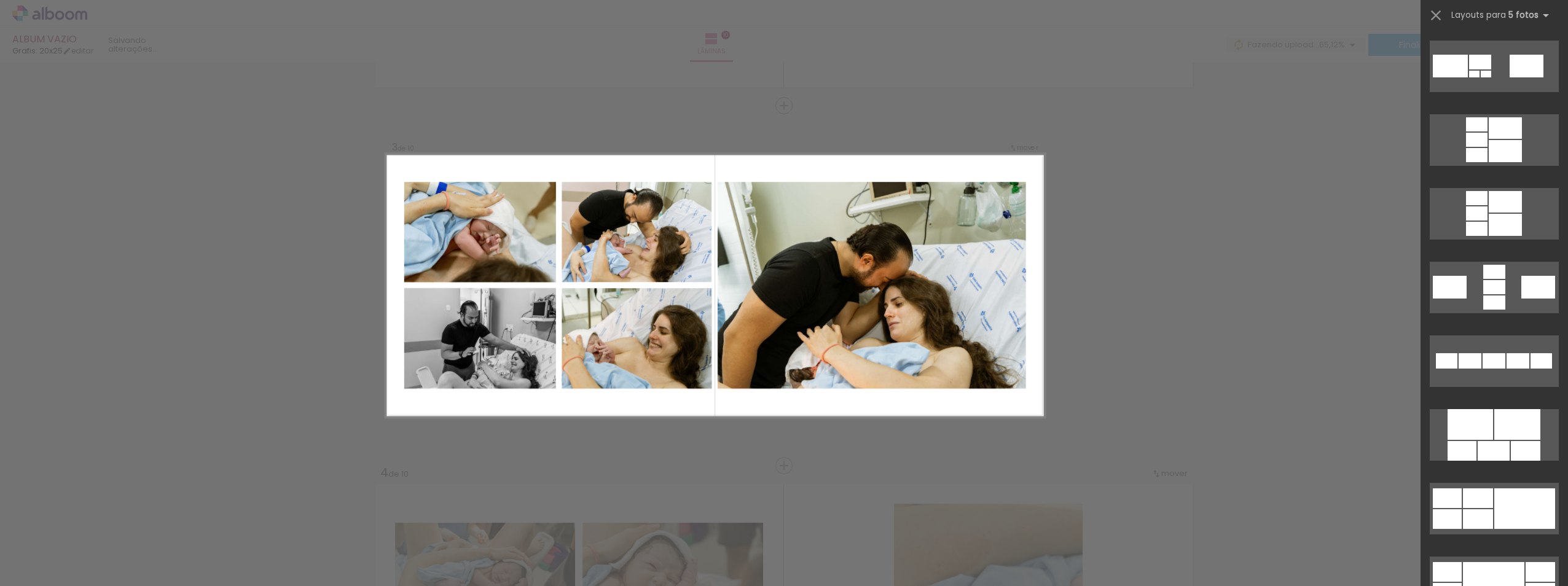
scroll to position [430, 0]
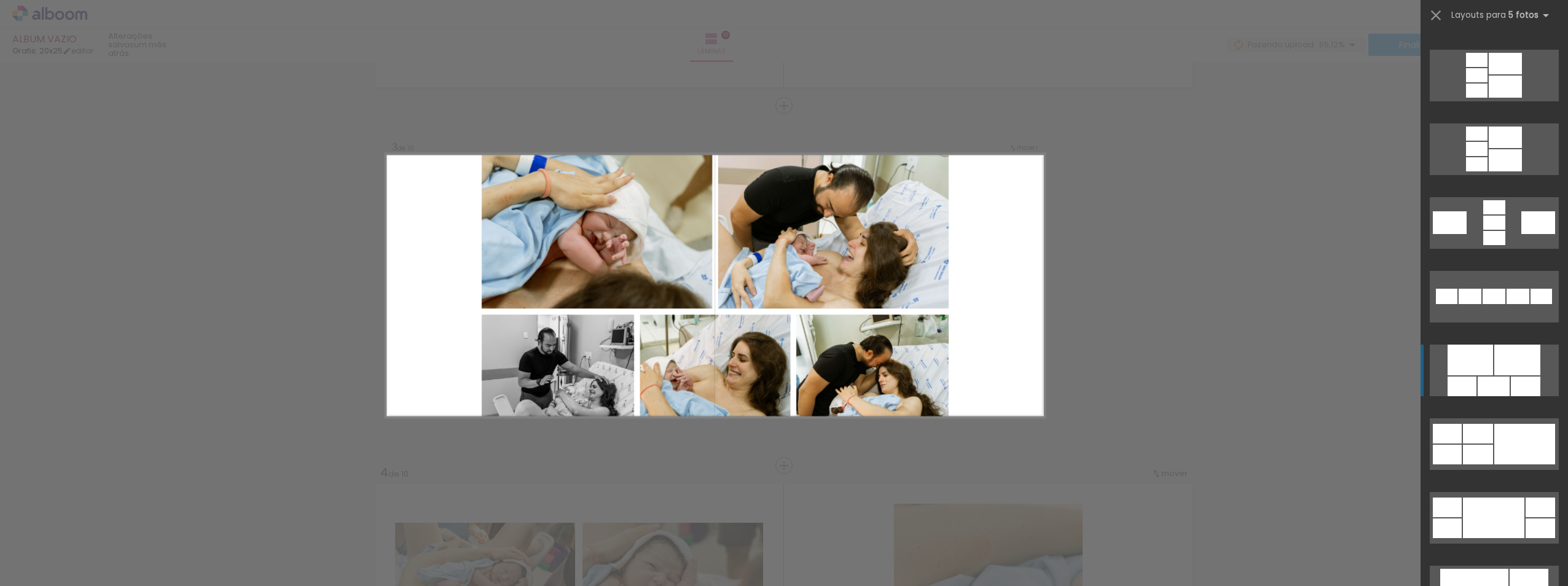
click at [1494, 368] on div at bounding box center [1516, 359] width 46 height 31
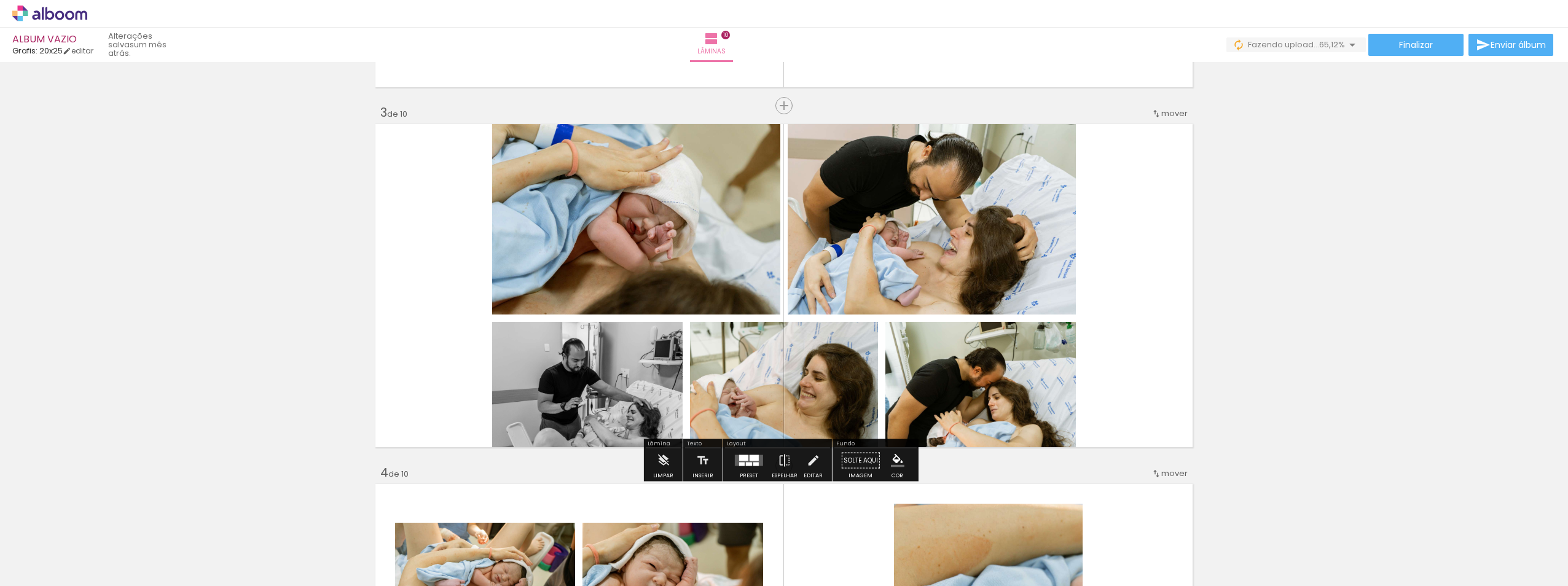
click at [753, 464] on div at bounding box center [755, 464] width 6 height 3
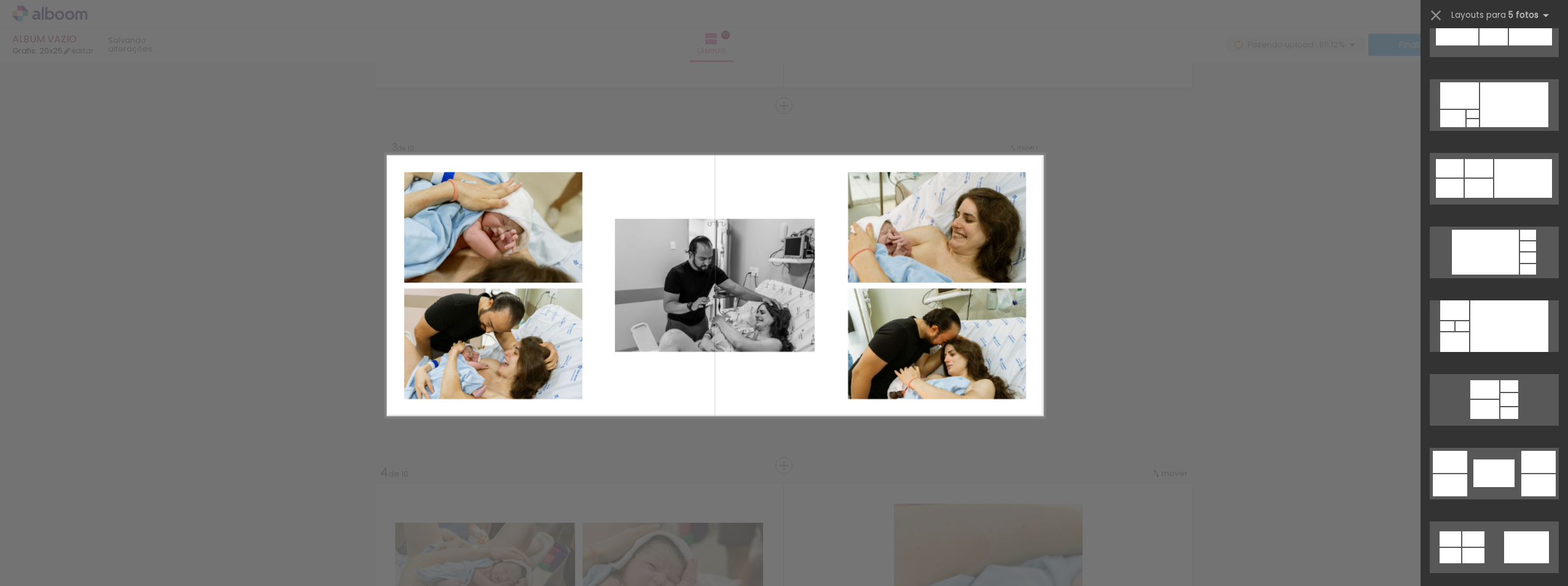
scroll to position [1597, 0]
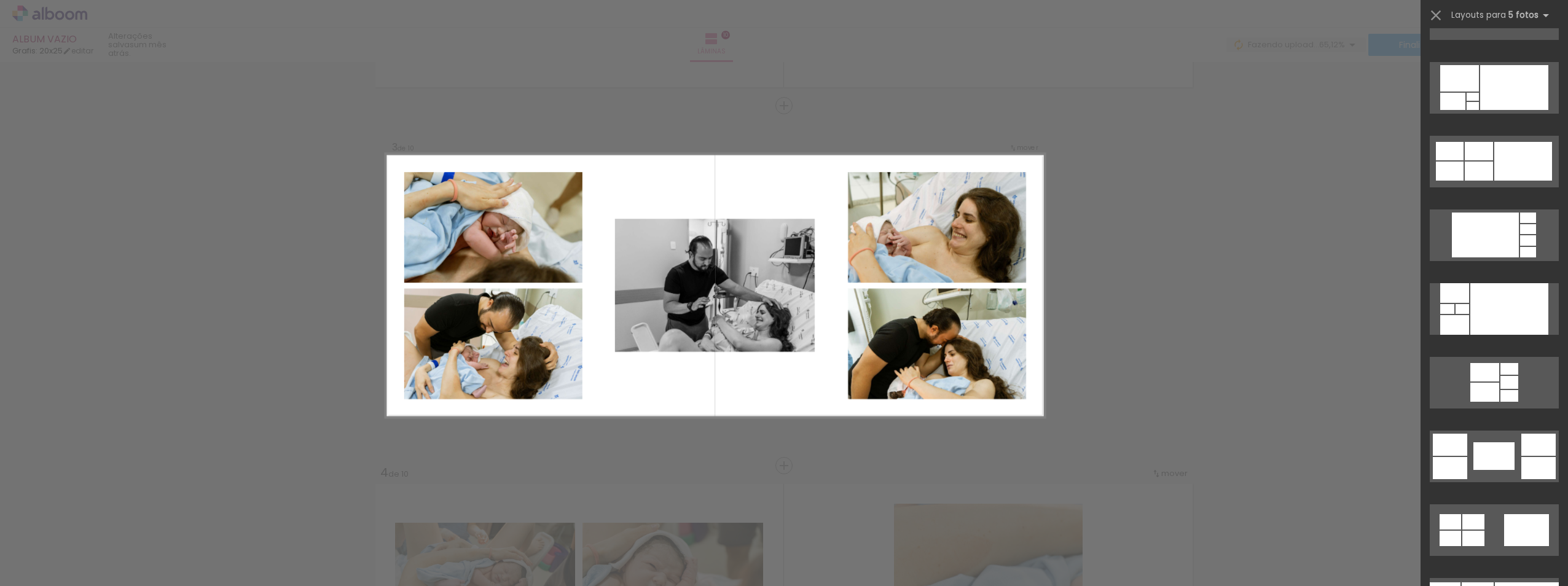
click at [1505, 458] on div at bounding box center [1493, 456] width 41 height 28
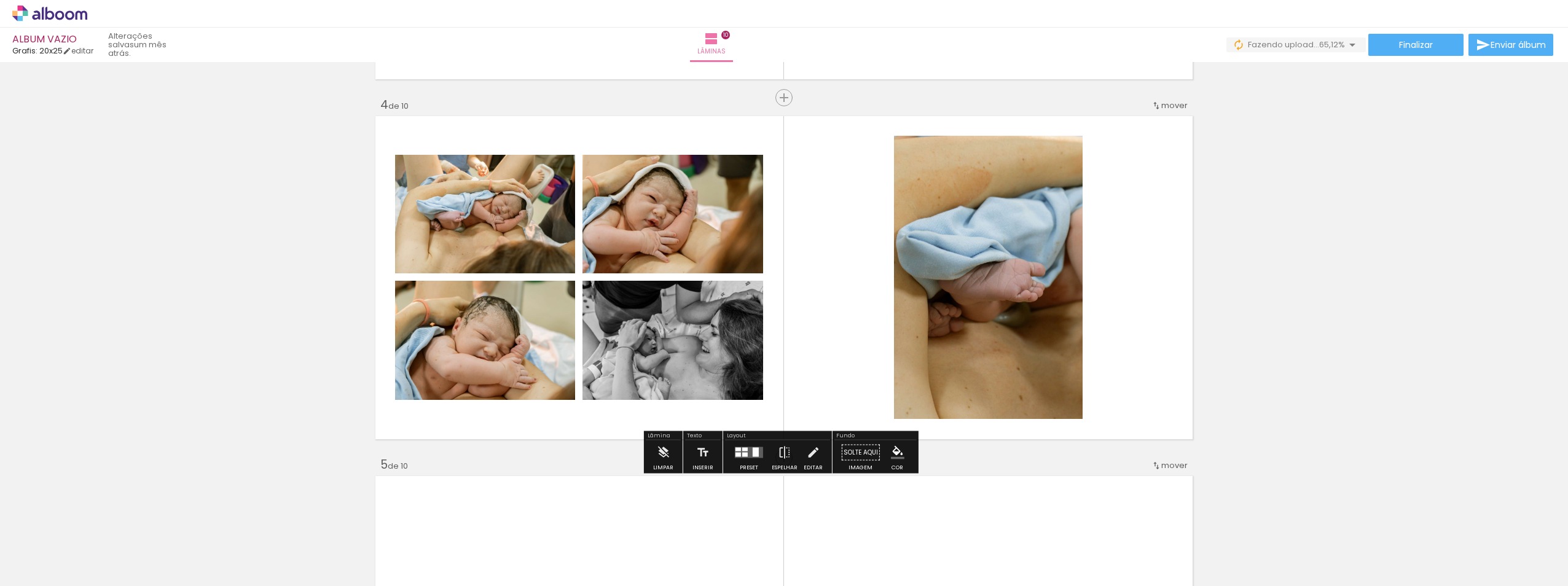
scroll to position [1065, 0]
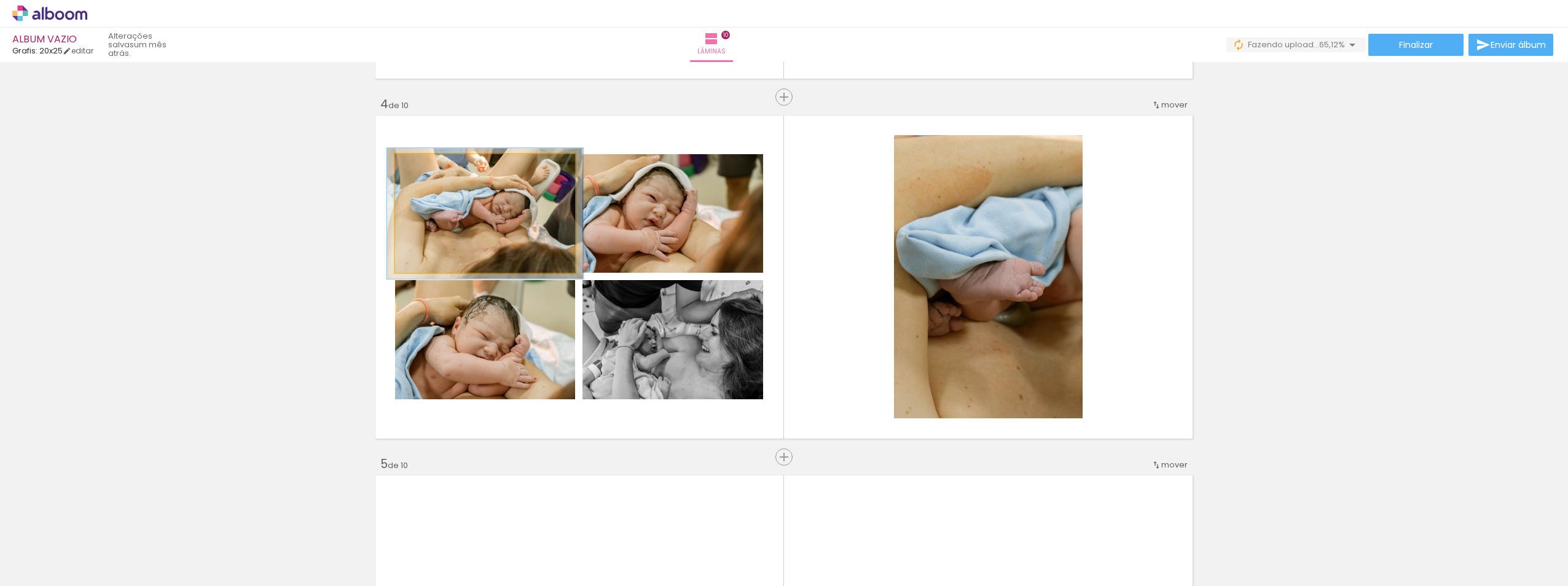
click at [423, 165] on div at bounding box center [427, 167] width 11 height 11
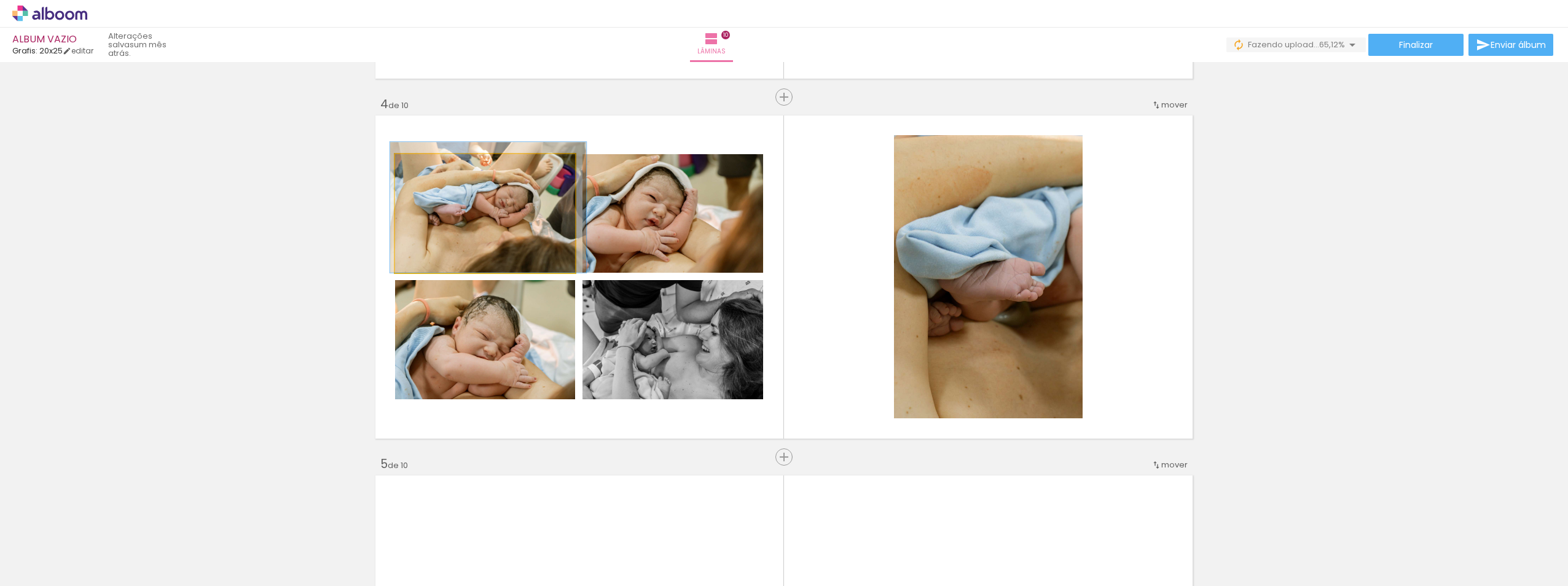
drag, startPoint x: 466, startPoint y: 204, endPoint x: 469, endPoint y: 190, distance: 14.3
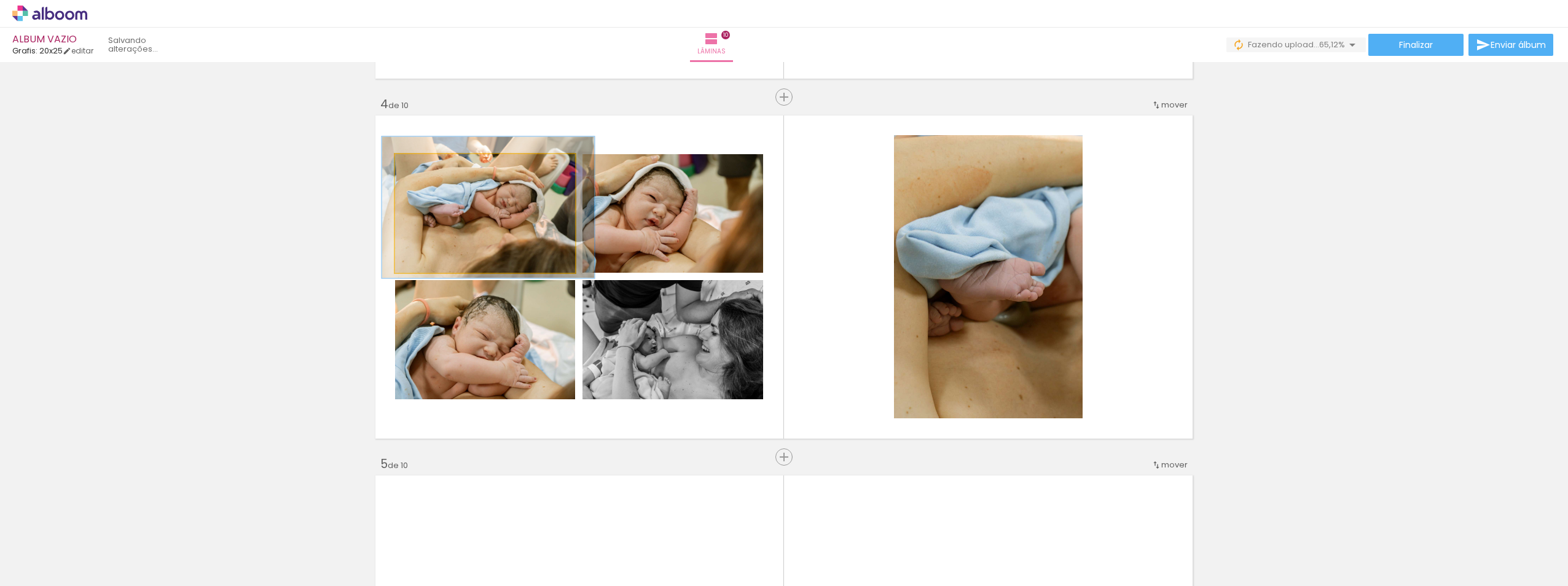
type paper-slider "118"
click at [433, 167] on div at bounding box center [433, 168] width 20 height 20
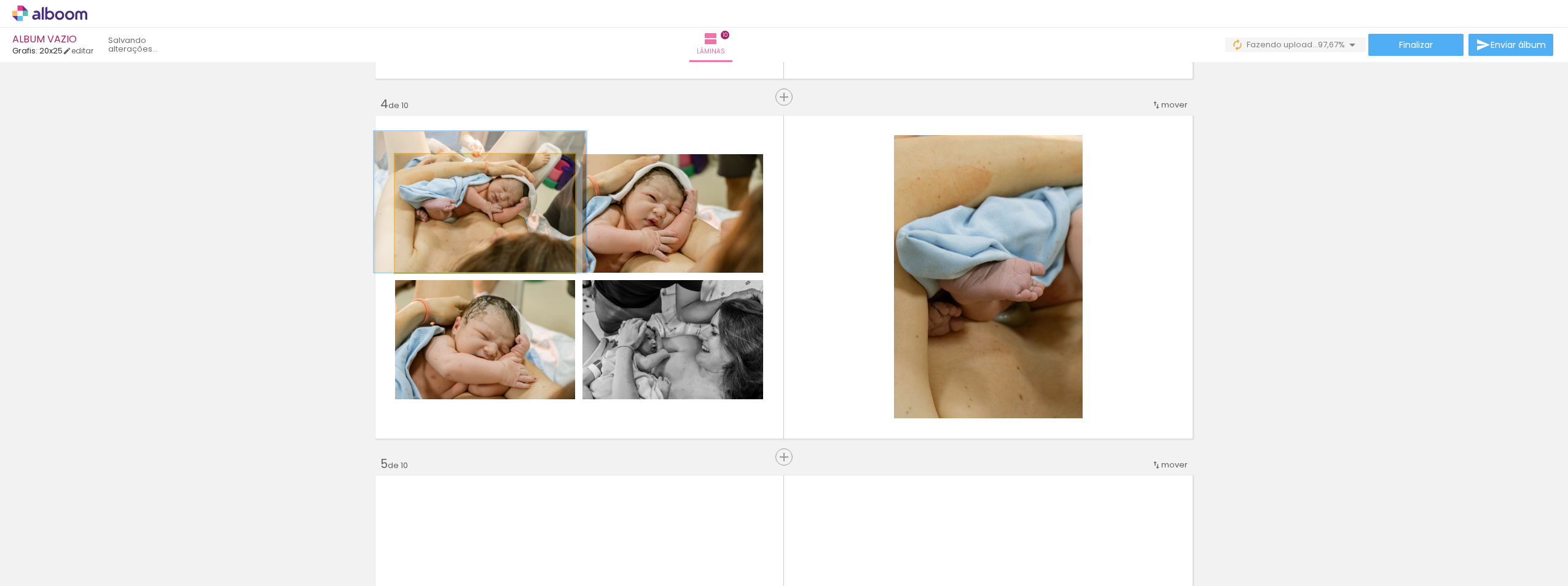
drag, startPoint x: 469, startPoint y: 204, endPoint x: 461, endPoint y: 183, distance: 22.5
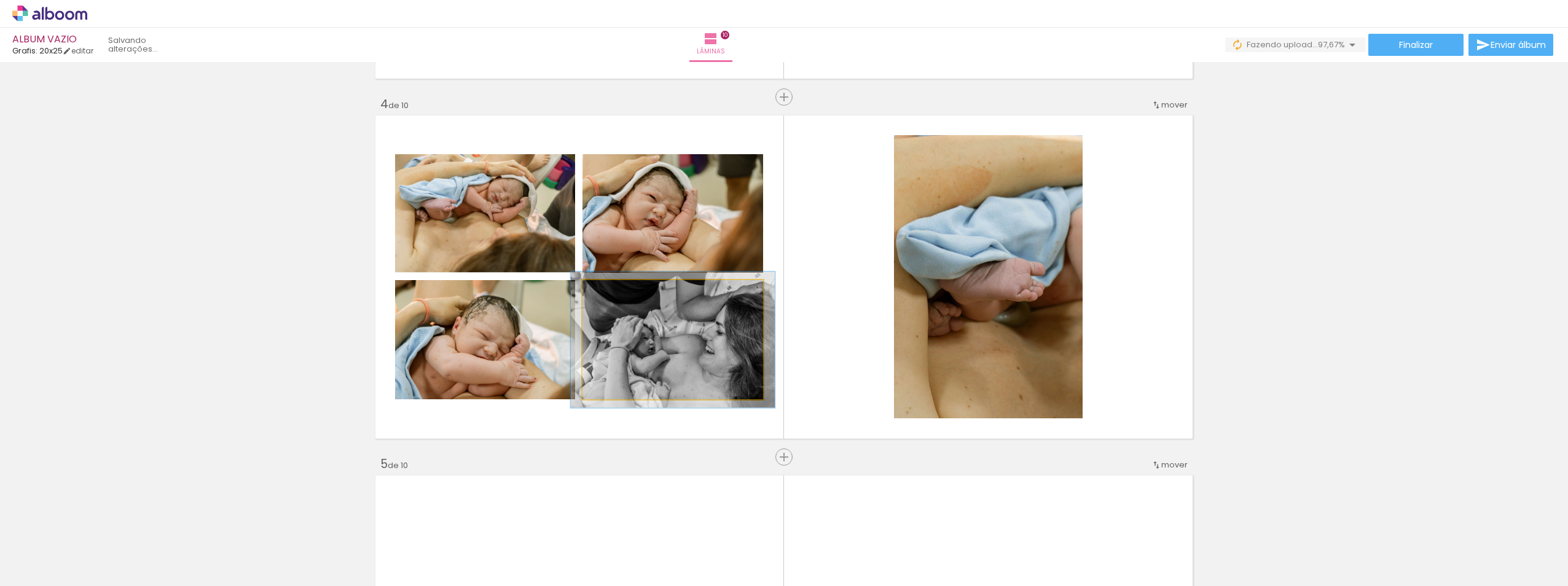
type paper-slider "113"
click at [618, 291] on div at bounding box center [617, 293] width 20 height 20
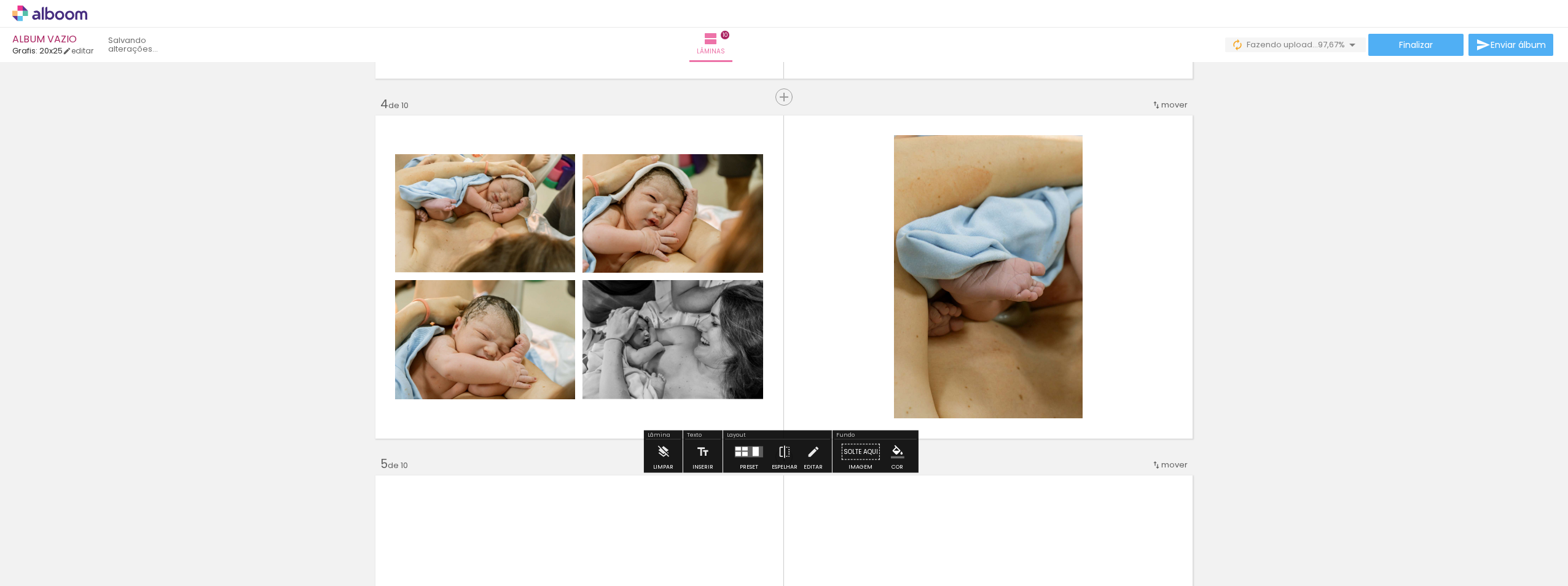
click at [933, 343] on quentale-photo at bounding box center [988, 277] width 188 height 283
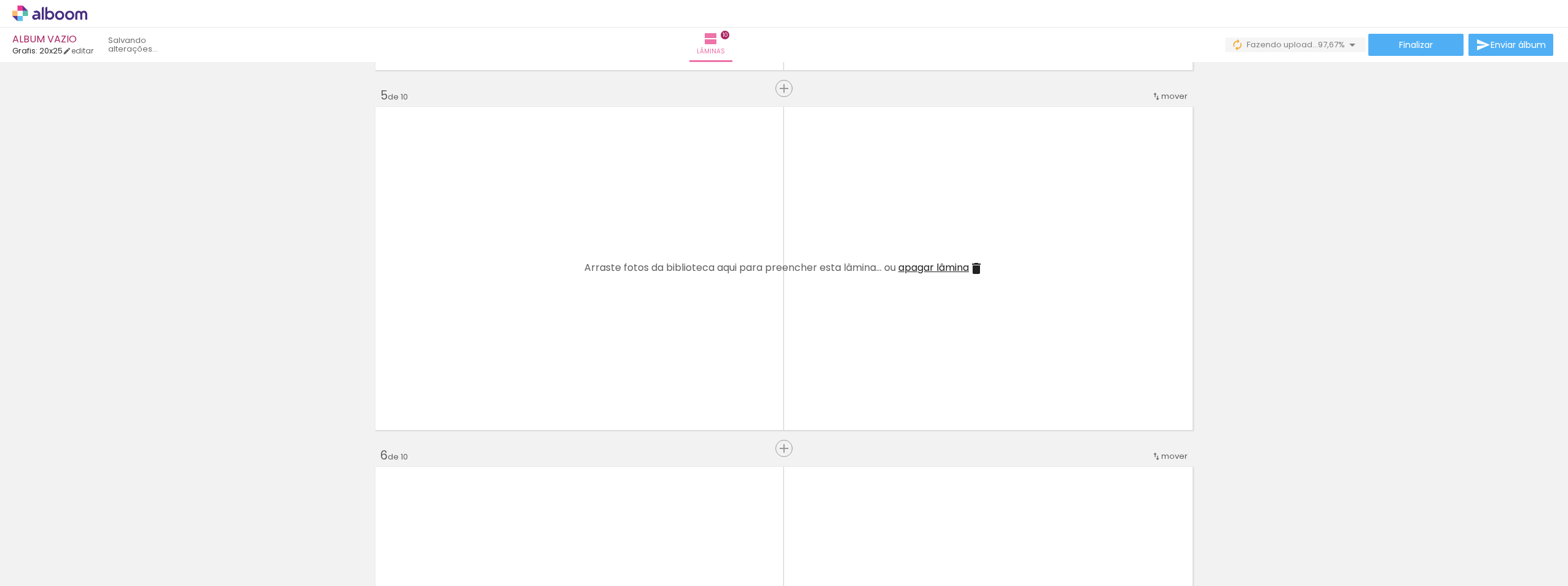
scroll to position [0, 798]
drag, startPoint x: 643, startPoint y: 552, endPoint x: 679, endPoint y: 534, distance: 40.2
click at [646, 362] on quentale-workspace at bounding box center [784, 293] width 1568 height 586
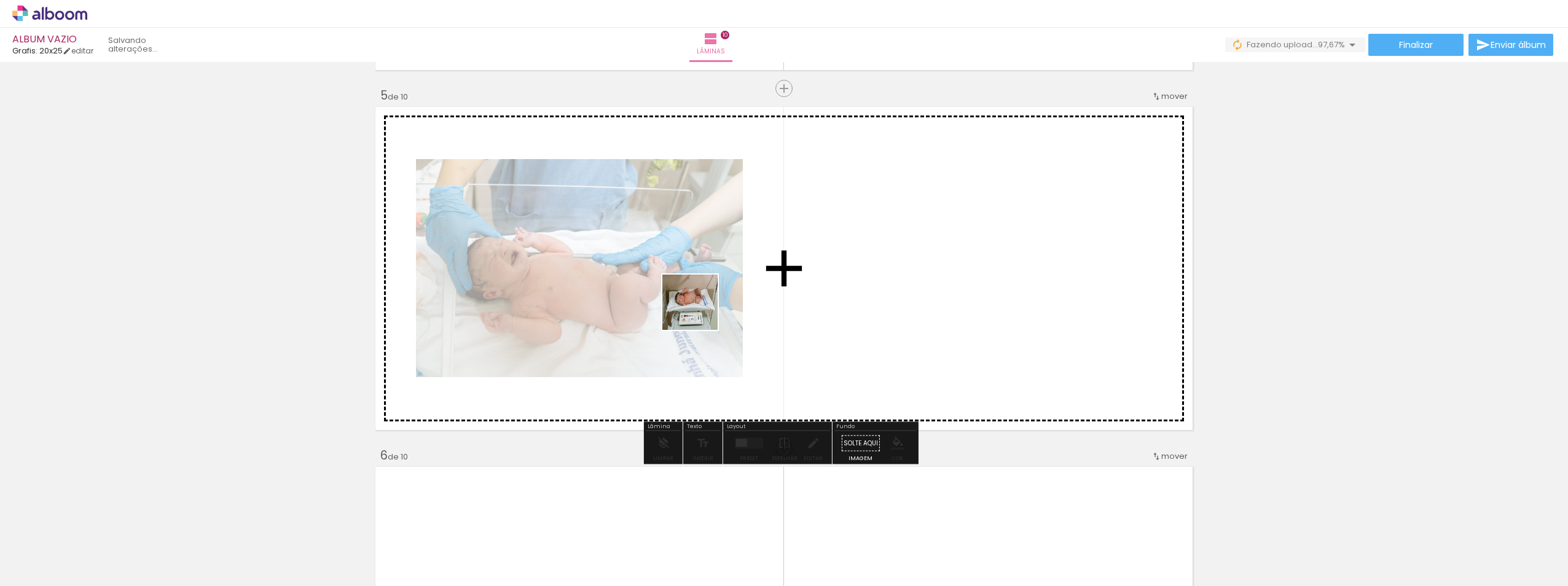
drag, startPoint x: 710, startPoint y: 553, endPoint x: 781, endPoint y: 505, distance: 85.7
click at [699, 306] on quentale-workspace at bounding box center [784, 293] width 1568 height 586
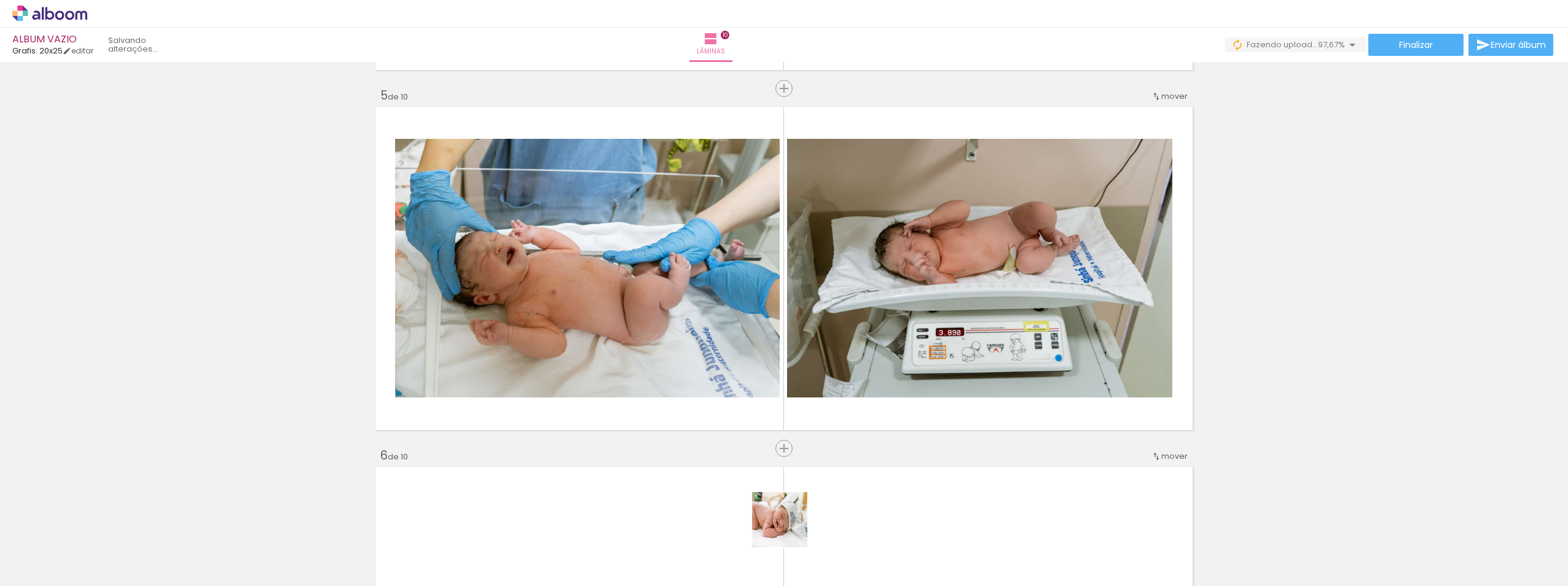
drag, startPoint x: 779, startPoint y: 549, endPoint x: 847, endPoint y: 440, distance: 128.5
click at [800, 305] on quentale-workspace at bounding box center [784, 293] width 1568 height 586
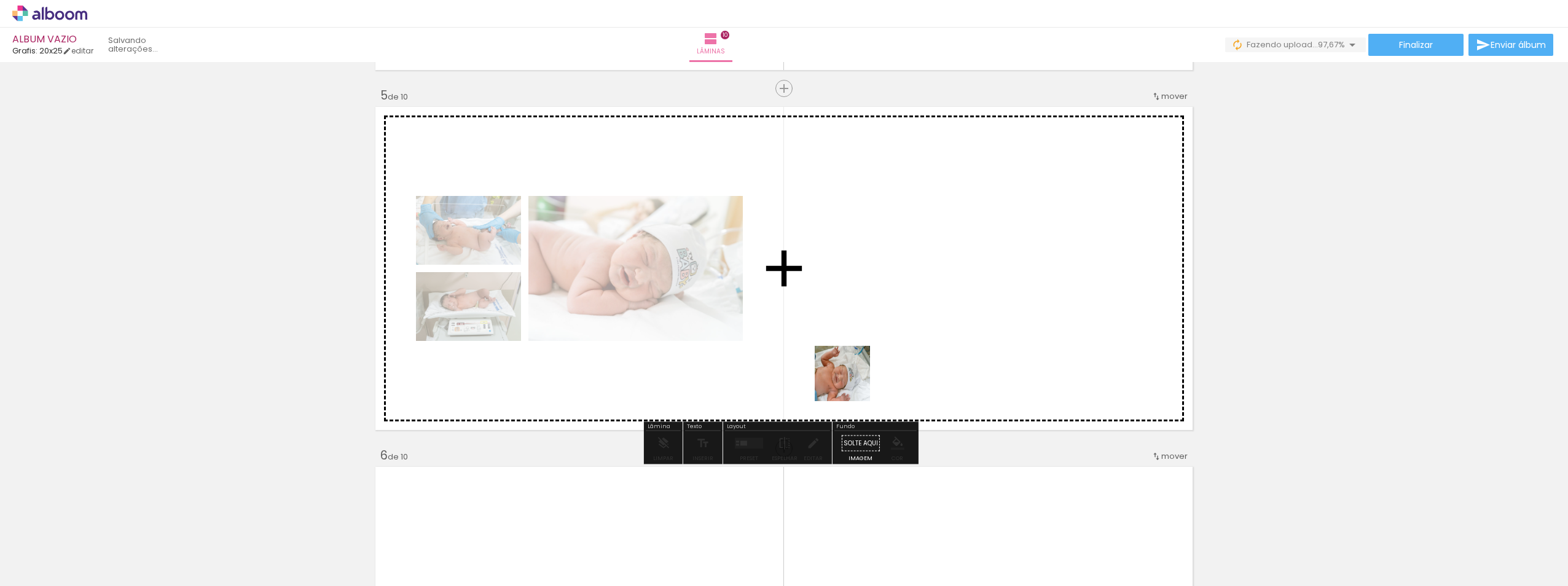
drag, startPoint x: 839, startPoint y: 544, endPoint x: 921, endPoint y: 496, distance: 95.0
click at [854, 292] on quentale-workspace at bounding box center [784, 293] width 1568 height 586
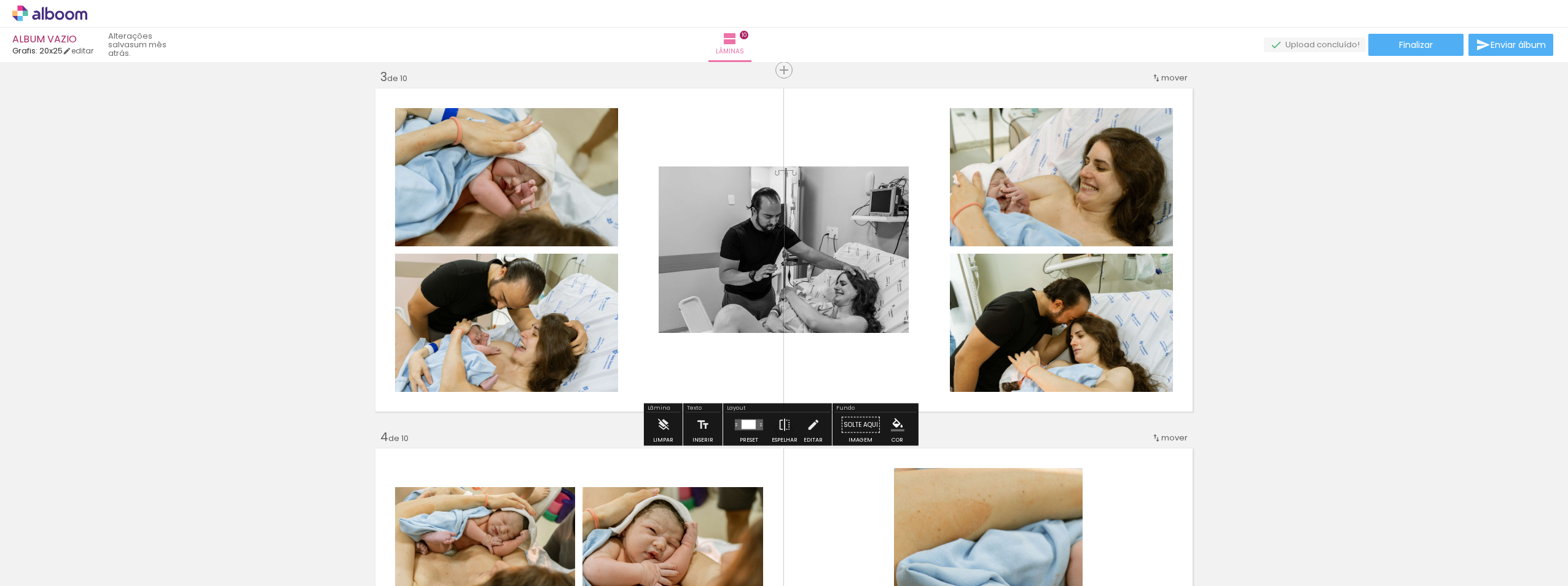
scroll to position [737, 0]
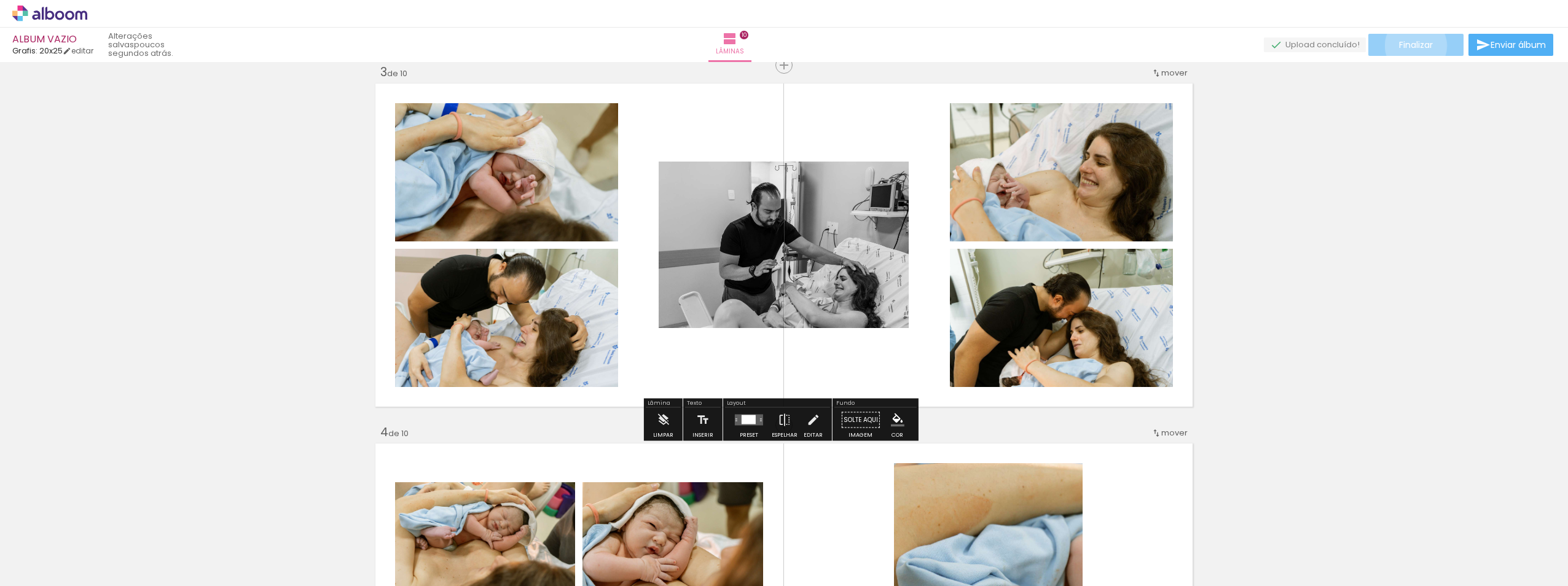
click at [1411, 46] on span "Finalizar" at bounding box center [1415, 45] width 34 height 8
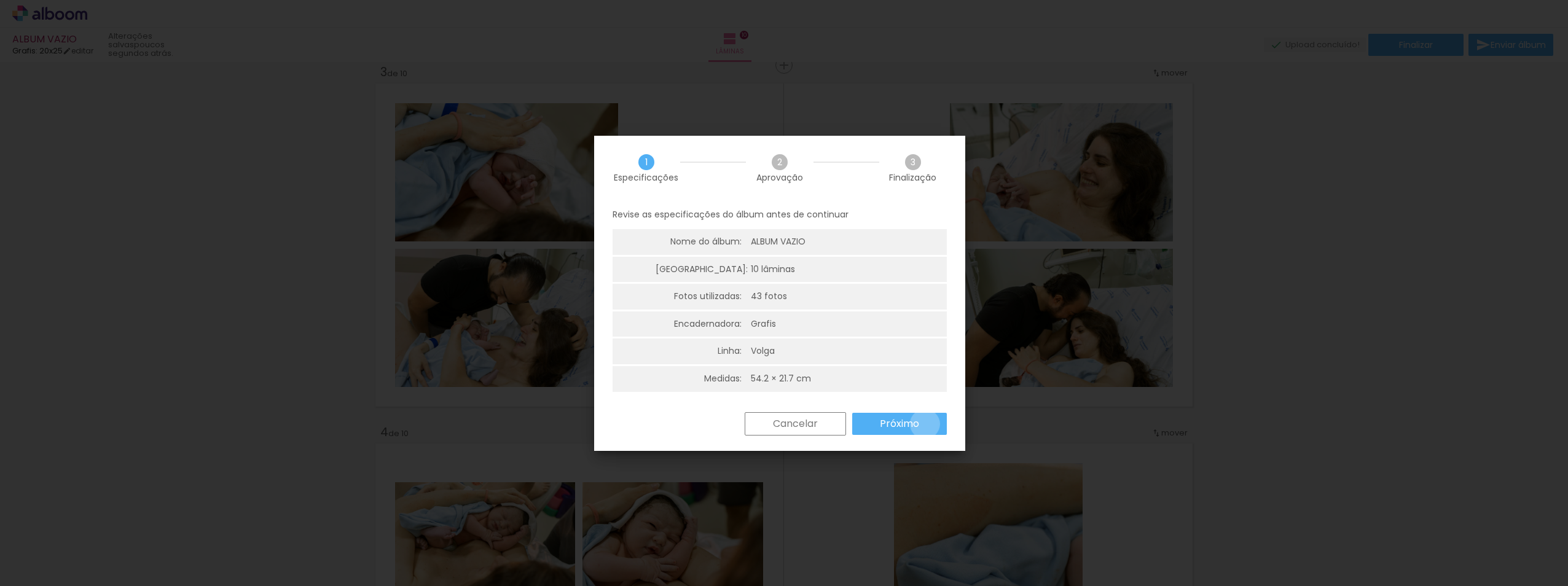
click at [924, 423] on paper-button "Próximo" at bounding box center [899, 423] width 94 height 23
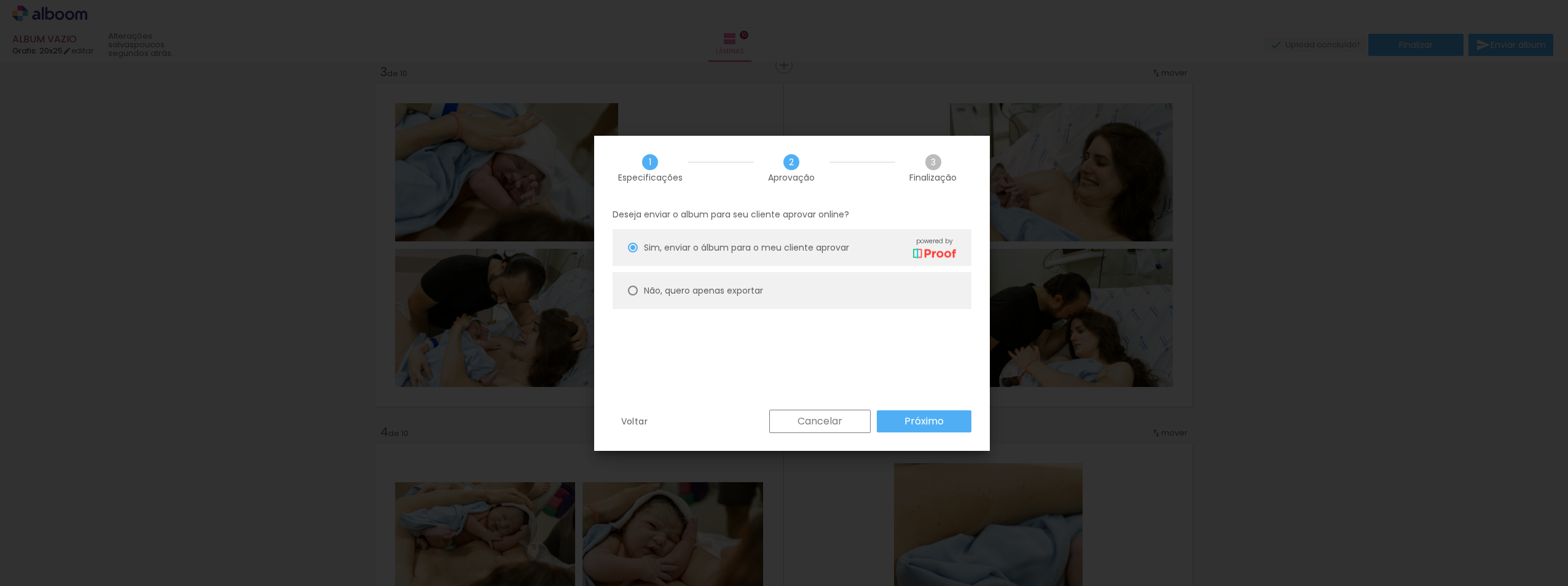
click at [0, 0] on slot "Não, quero apenas exportar" at bounding box center [0, 0] width 0 height 0
type paper-radio-button "on"
click at [0, 0] on slot "Próximo" at bounding box center [0, 0] width 0 height 0
type input "Alta, 300 DPI"
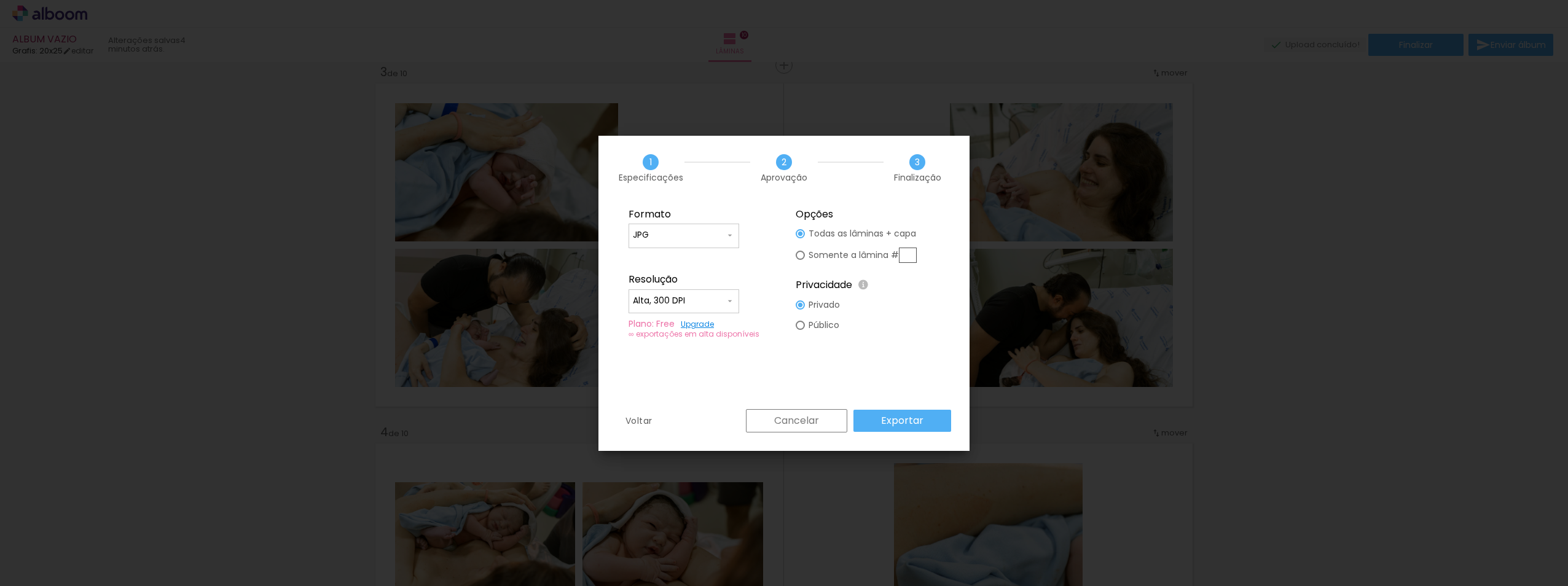
click at [0, 0] on slot "Exportar" at bounding box center [0, 0] width 0 height 0
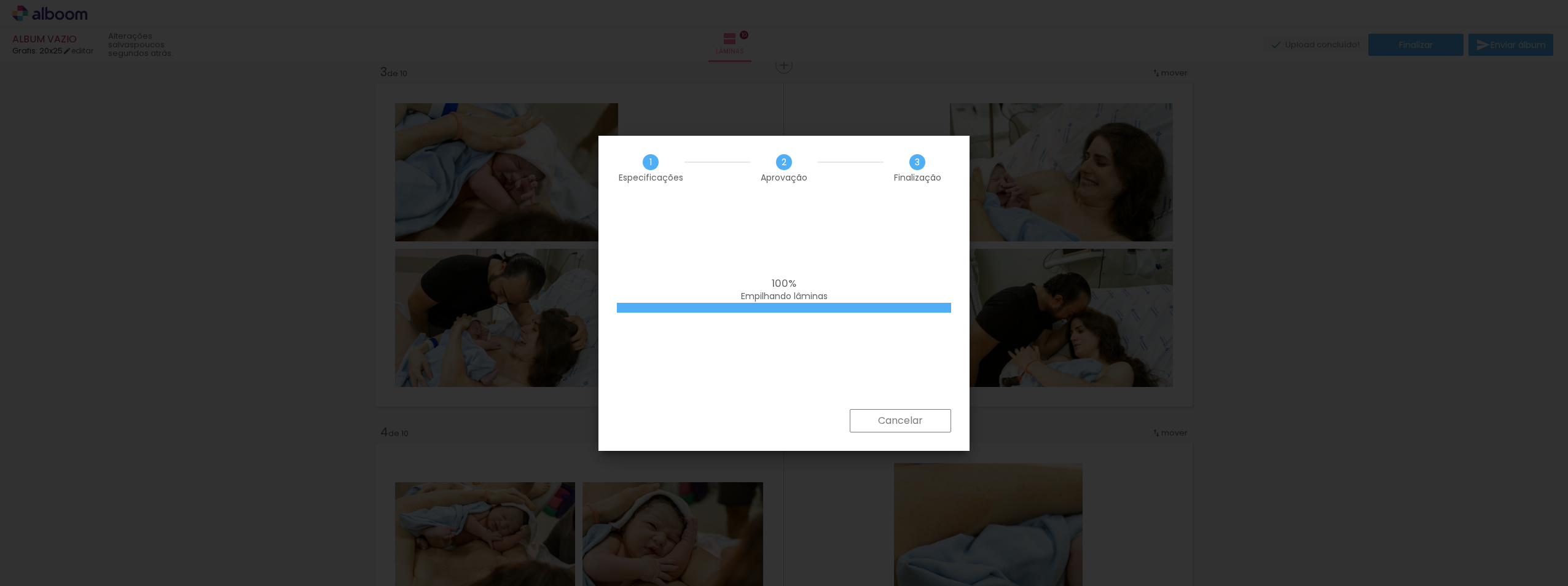
scroll to position [246, 0]
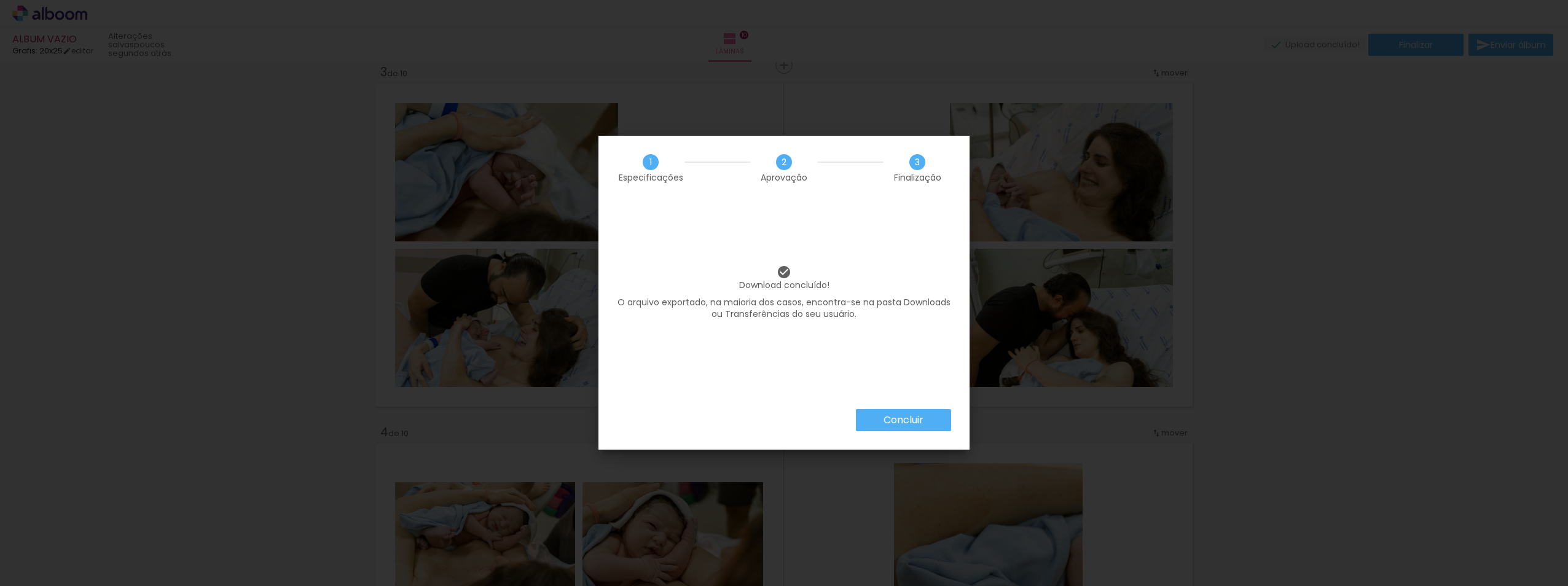
click at [928, 419] on paper-button "Concluir" at bounding box center [904, 420] width 95 height 23
